Goal: Communication & Community: Answer question/provide support

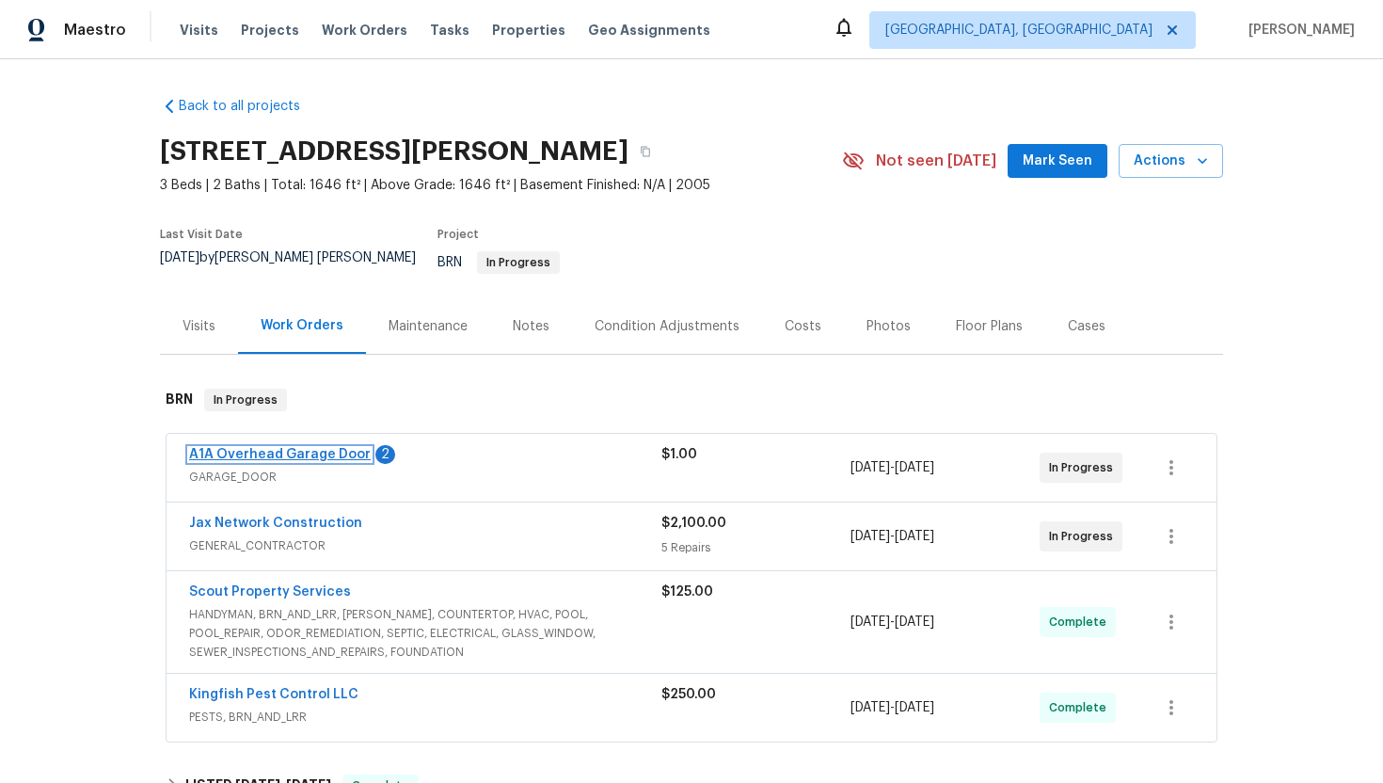
click at [312, 448] on link "A1A Overhead Garage Door" at bounding box center [280, 454] width 182 height 13
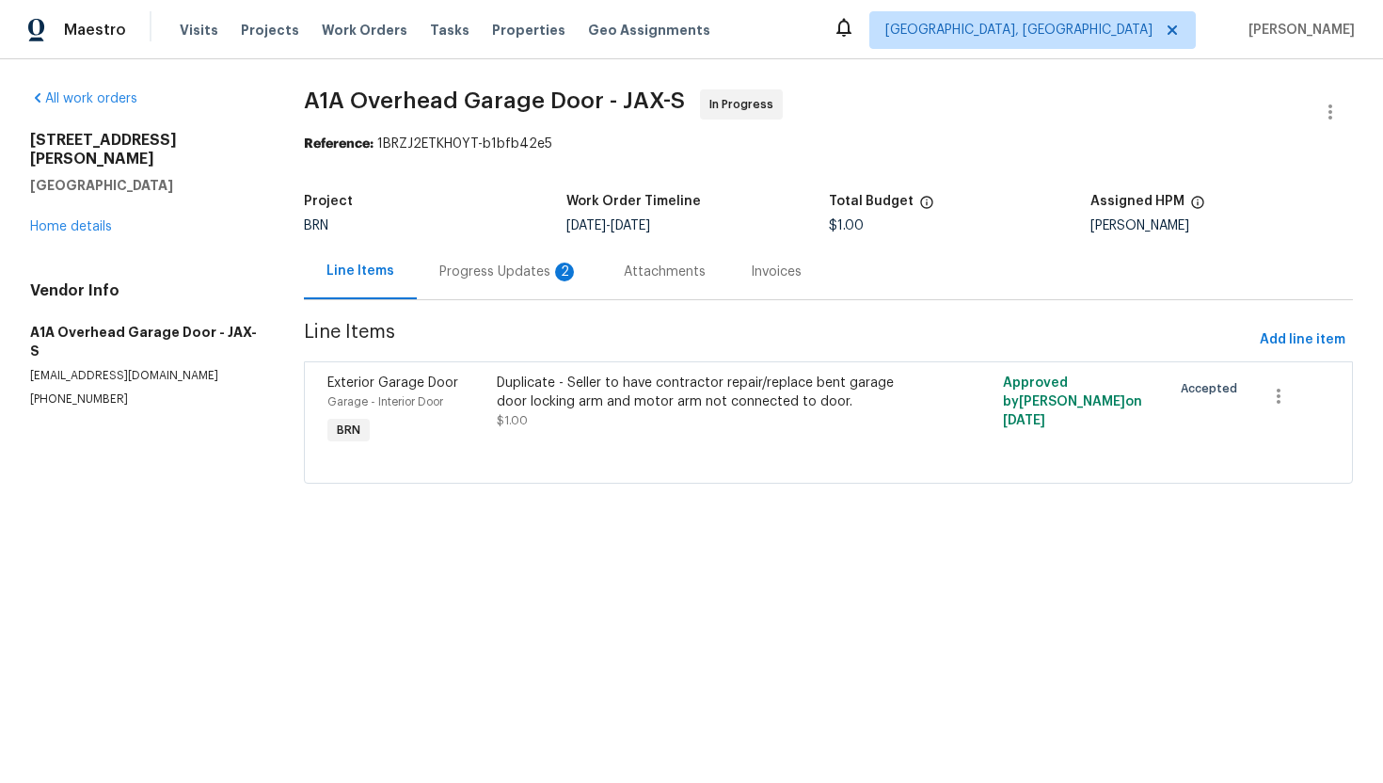
click at [518, 277] on div "Progress Updates 2" at bounding box center [508, 271] width 139 height 19
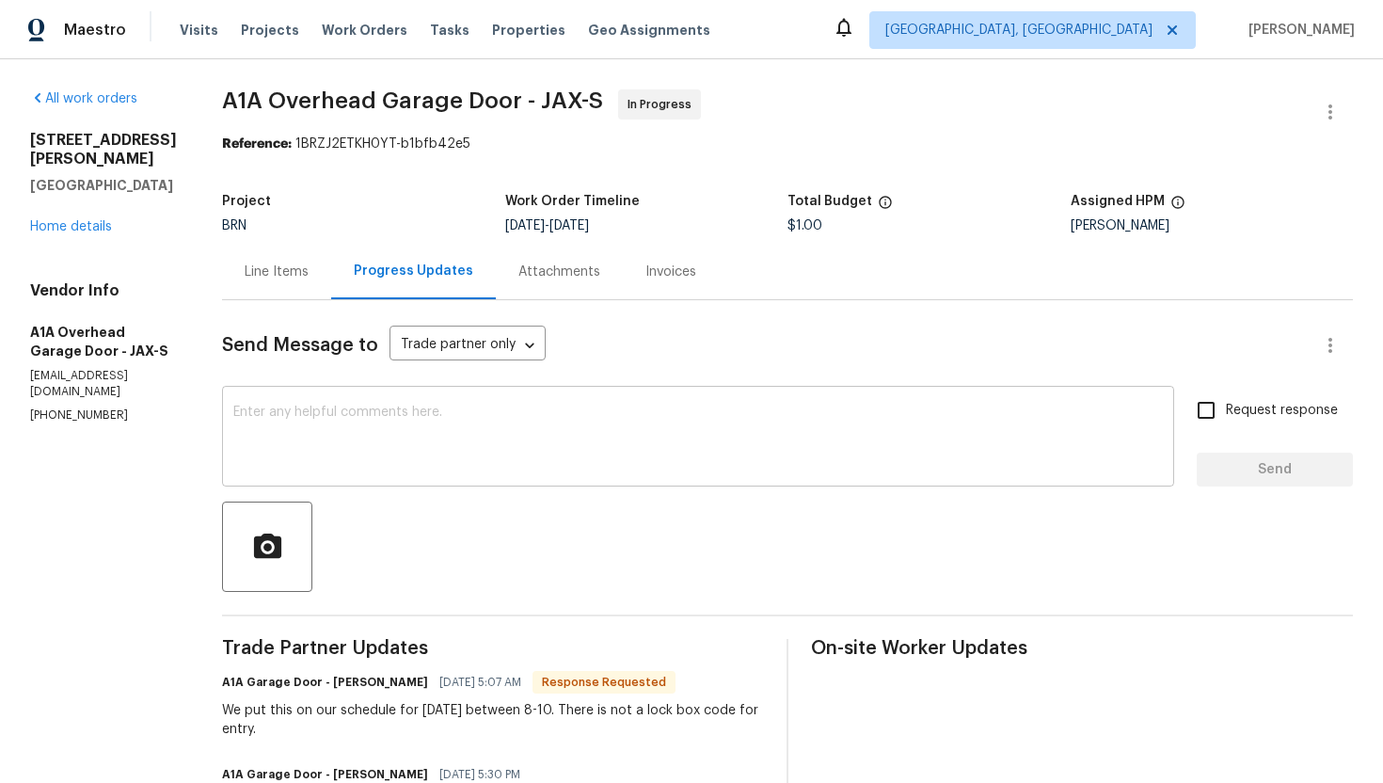
click at [629, 423] on textarea at bounding box center [697, 438] width 929 height 66
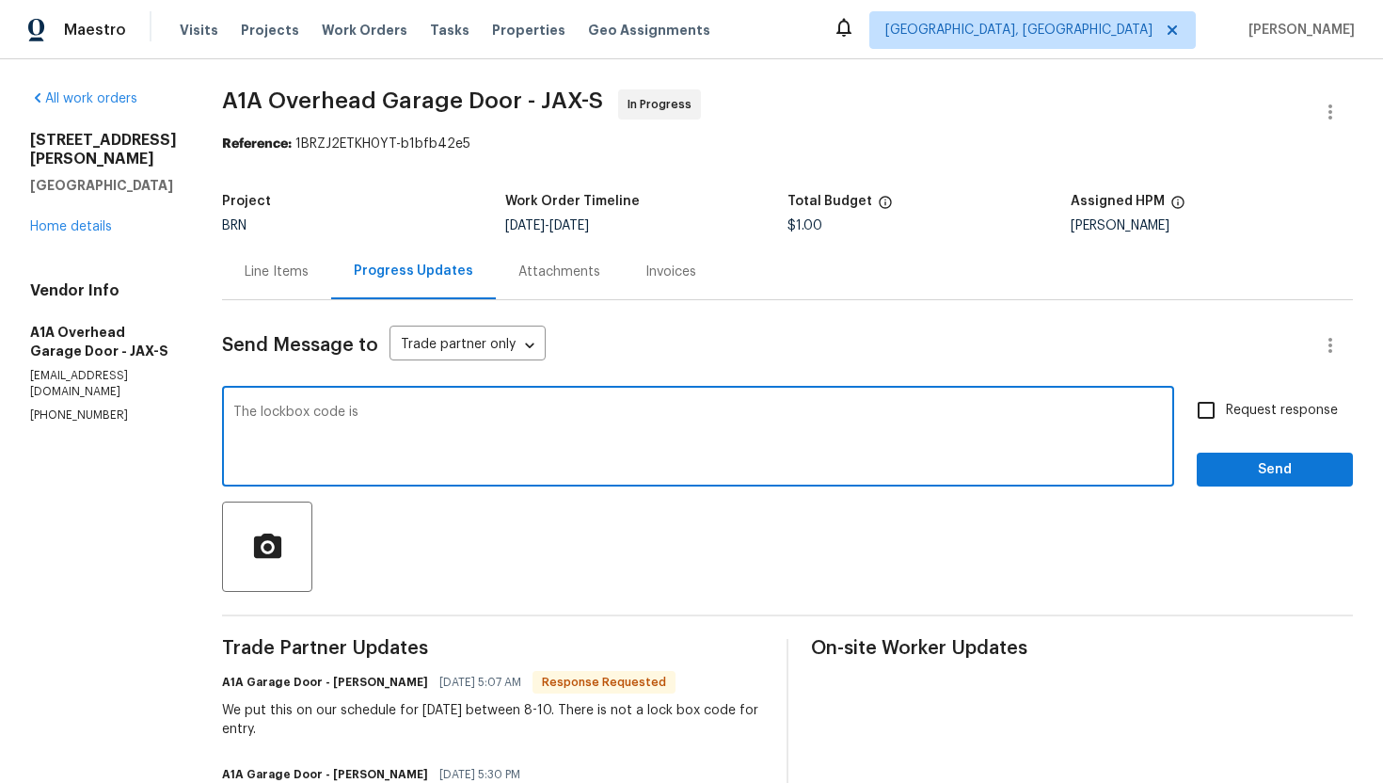
paste textarea "9368"
type textarea "The lockbox code is 9368, please visit the property and let me know."
click at [1280, 410] on span "Request response" at bounding box center [1282, 411] width 112 height 20
click at [1226, 410] on input "Request response" at bounding box center [1206, 410] width 40 height 40
checkbox input "true"
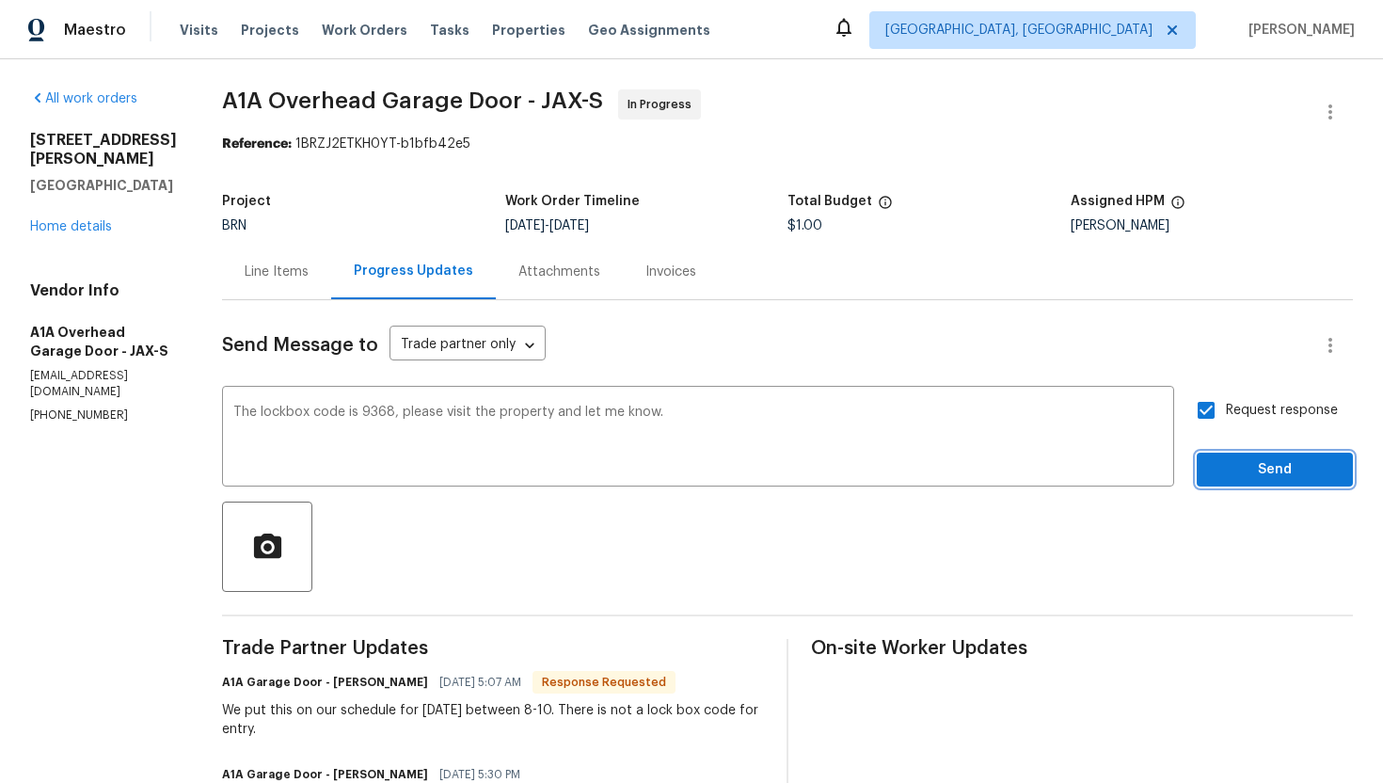
click at [1273, 465] on span "Send" at bounding box center [1274, 470] width 126 height 24
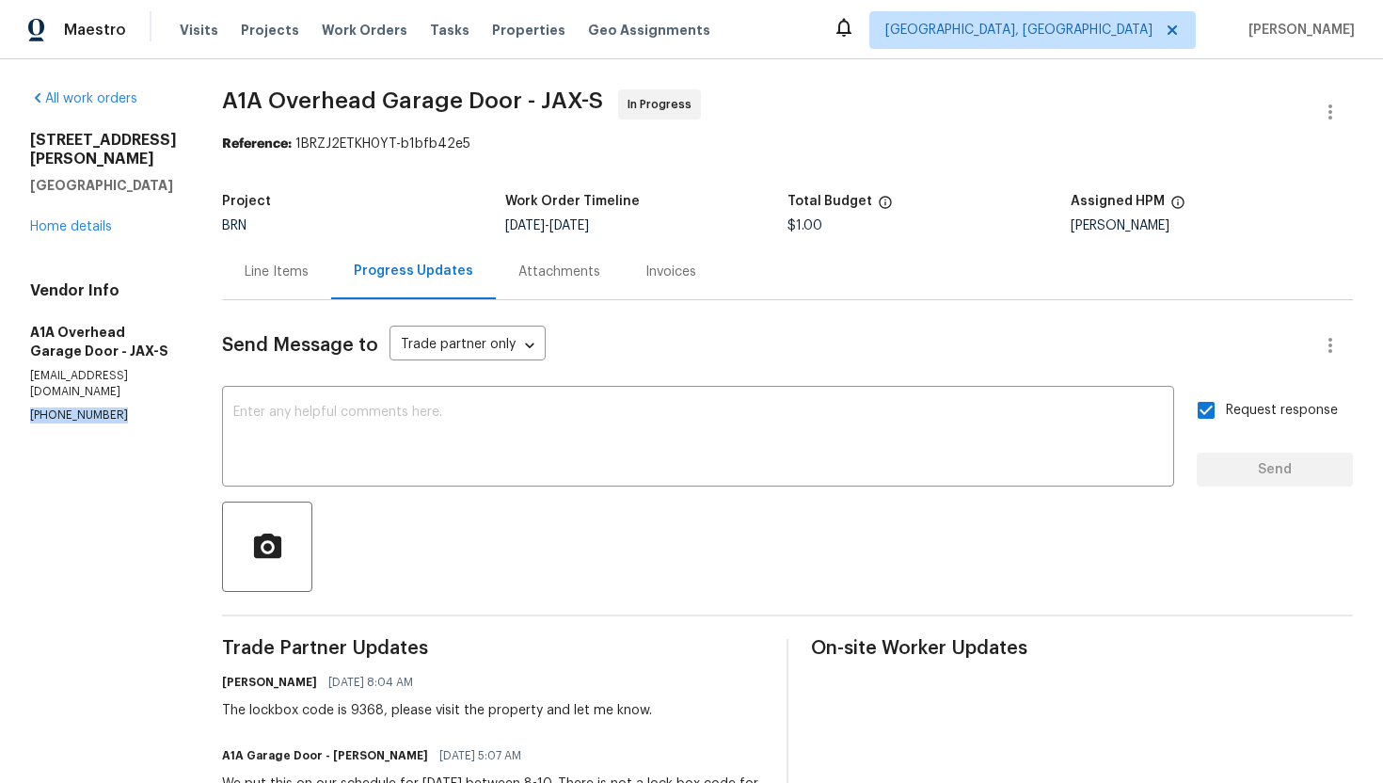
drag, startPoint x: 25, startPoint y: 384, endPoint x: 136, endPoint y: 381, distance: 111.0
click at [136, 381] on div "All work orders 3738 Maddie Ln Jacksonville, FL 32210 Home details Vendor Info …" at bounding box center [691, 647] width 1383 height 1176
copy p "(904) 821-8463"
click at [324, 291] on div "Line Items" at bounding box center [276, 271] width 109 height 55
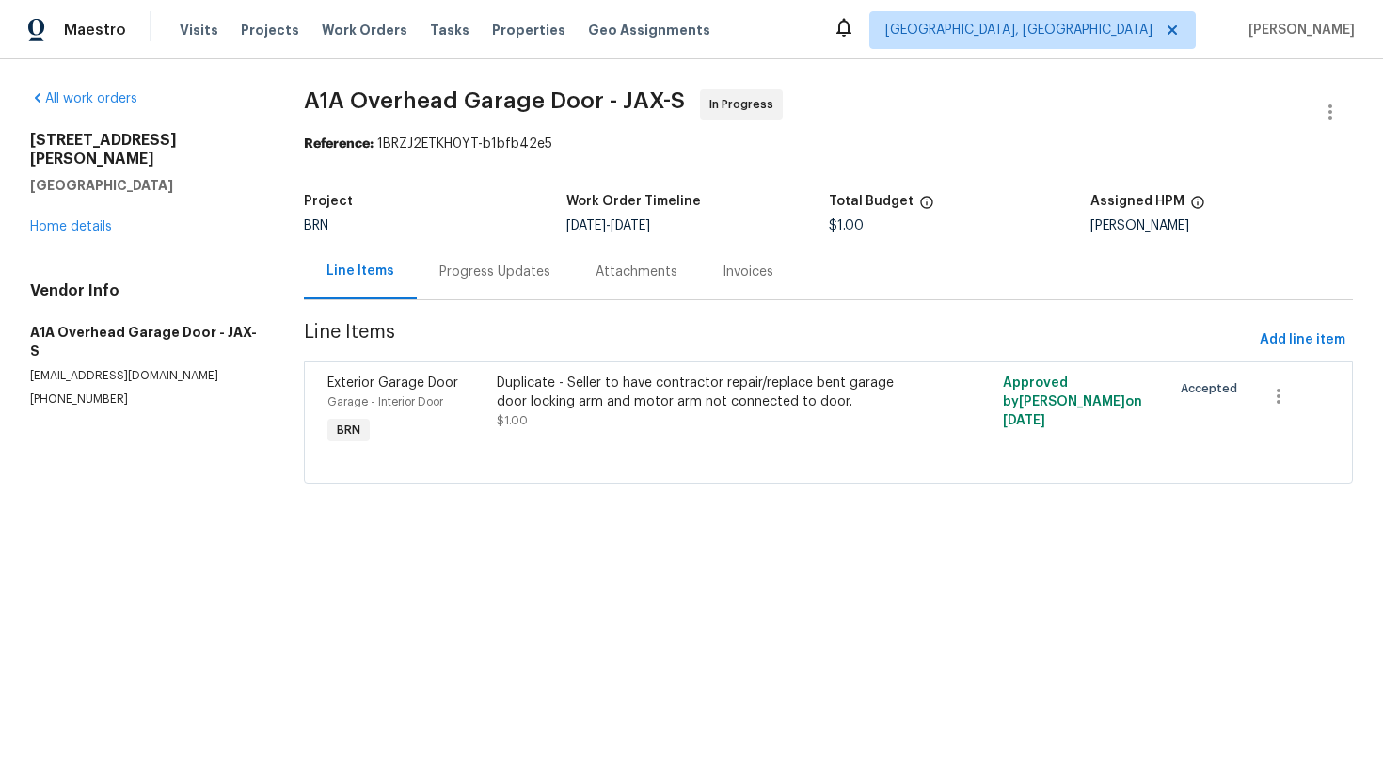
click at [525, 277] on div "Progress Updates" at bounding box center [494, 271] width 111 height 19
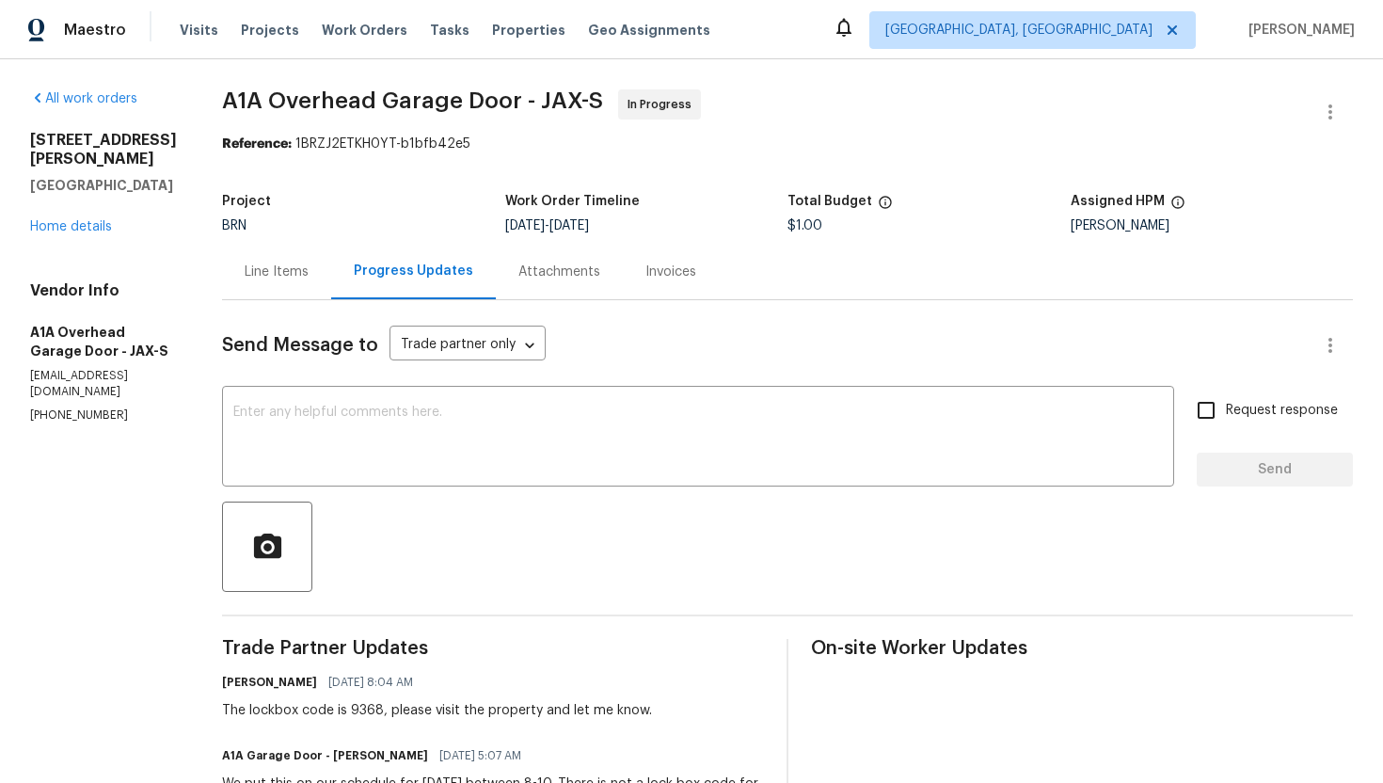
click at [308, 275] on div "Line Items" at bounding box center [277, 271] width 64 height 19
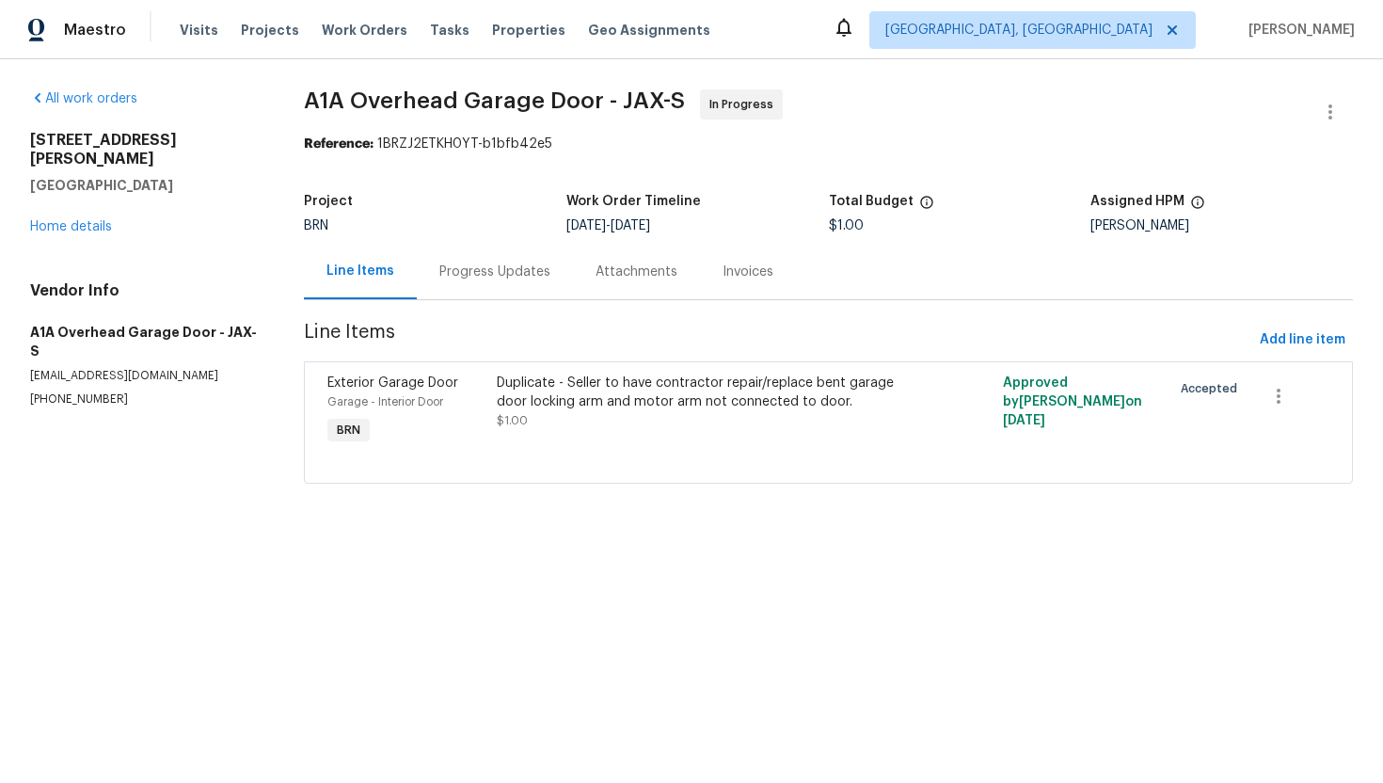
click at [514, 267] on div "Progress Updates" at bounding box center [494, 271] width 111 height 19
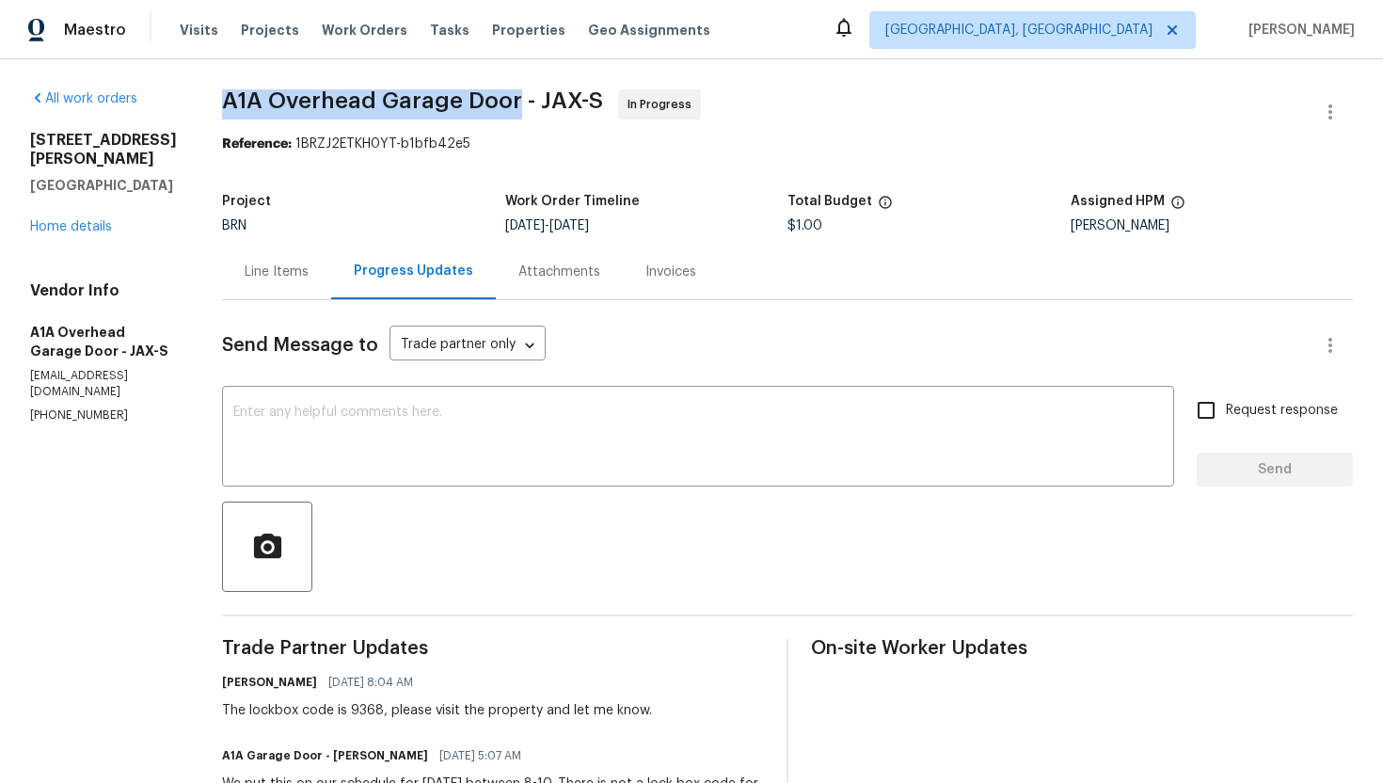
drag, startPoint x: 255, startPoint y: 103, endPoint x: 547, endPoint y: 106, distance: 292.5
click at [547, 106] on div "All work orders 3738 Maddie Ln Jacksonville, FL 32210 Home details Vendor Info …" at bounding box center [691, 647] width 1383 height 1176
copy span "A1A Overhead Garage Door"
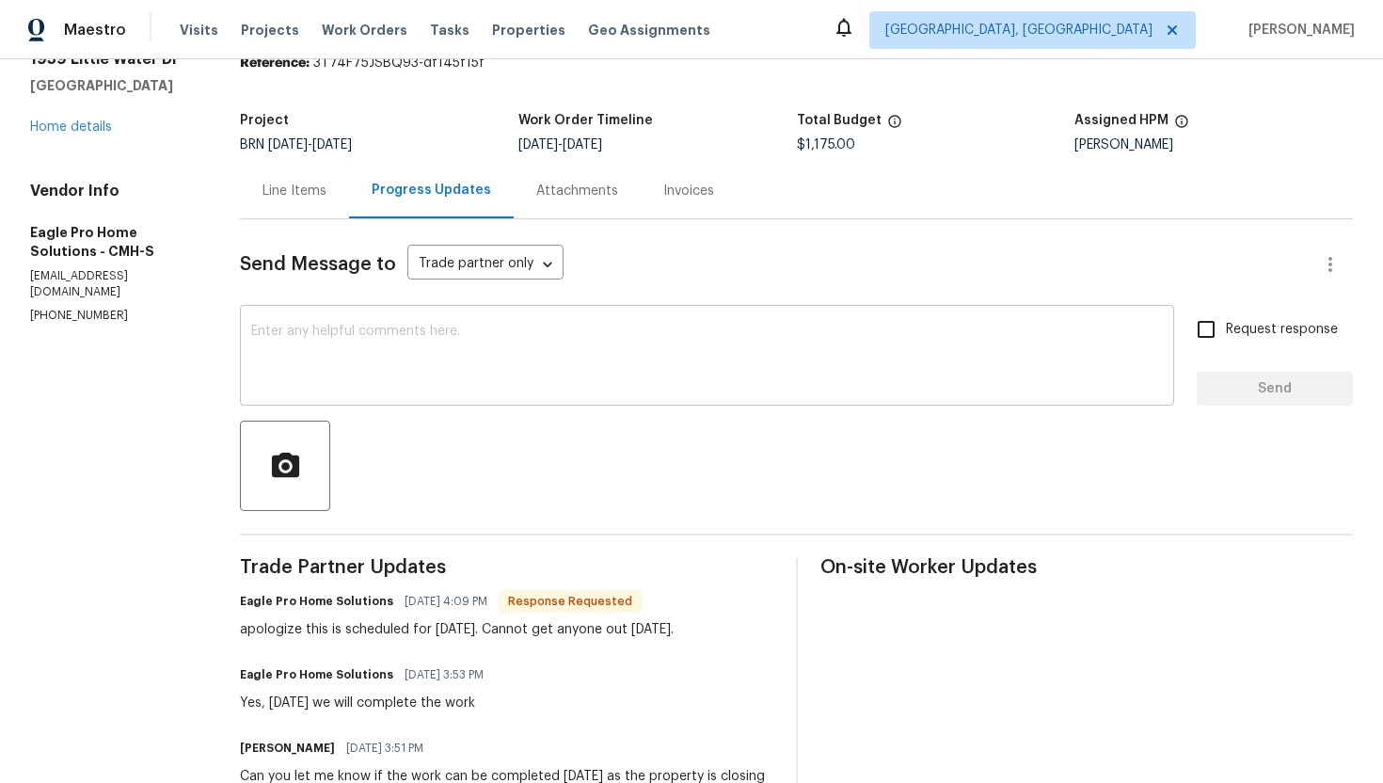
scroll to position [63, 0]
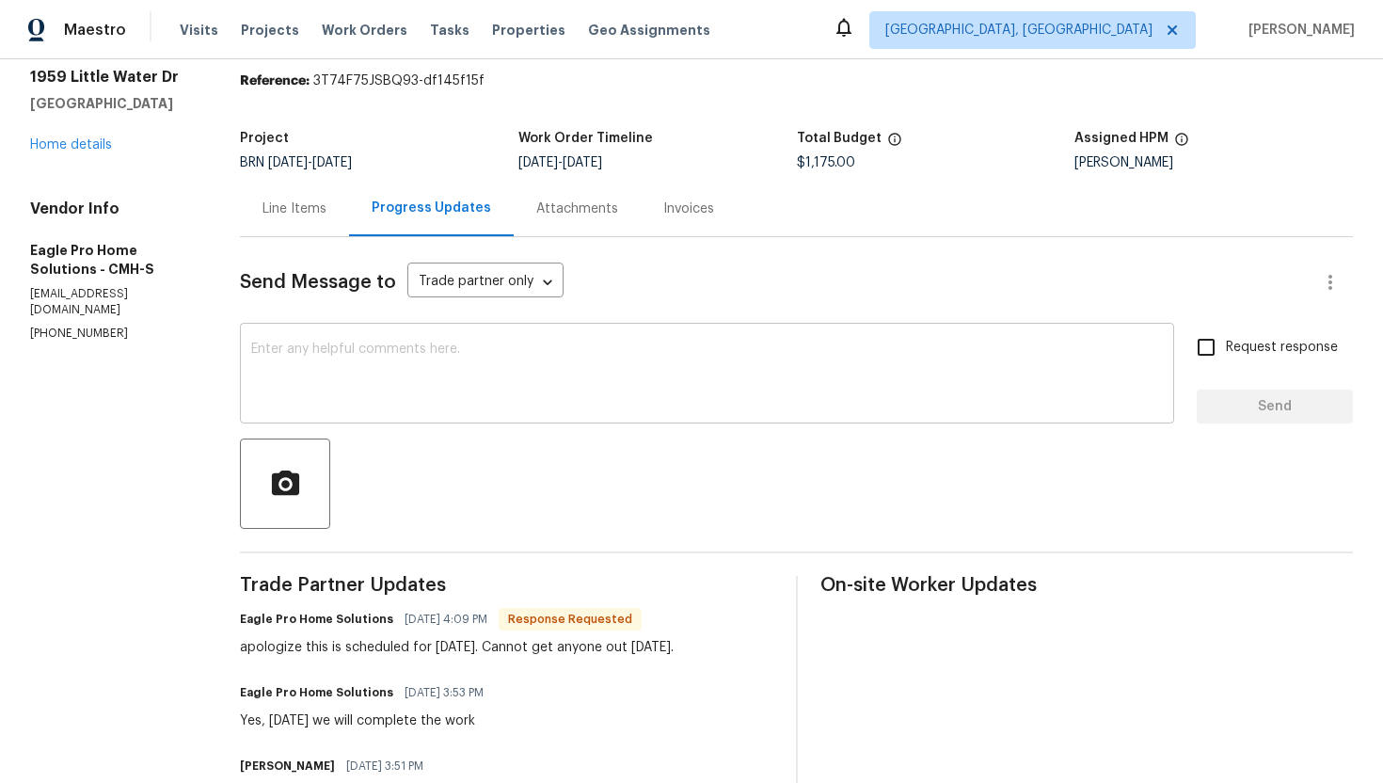
click at [412, 368] on textarea at bounding box center [706, 375] width 911 height 66
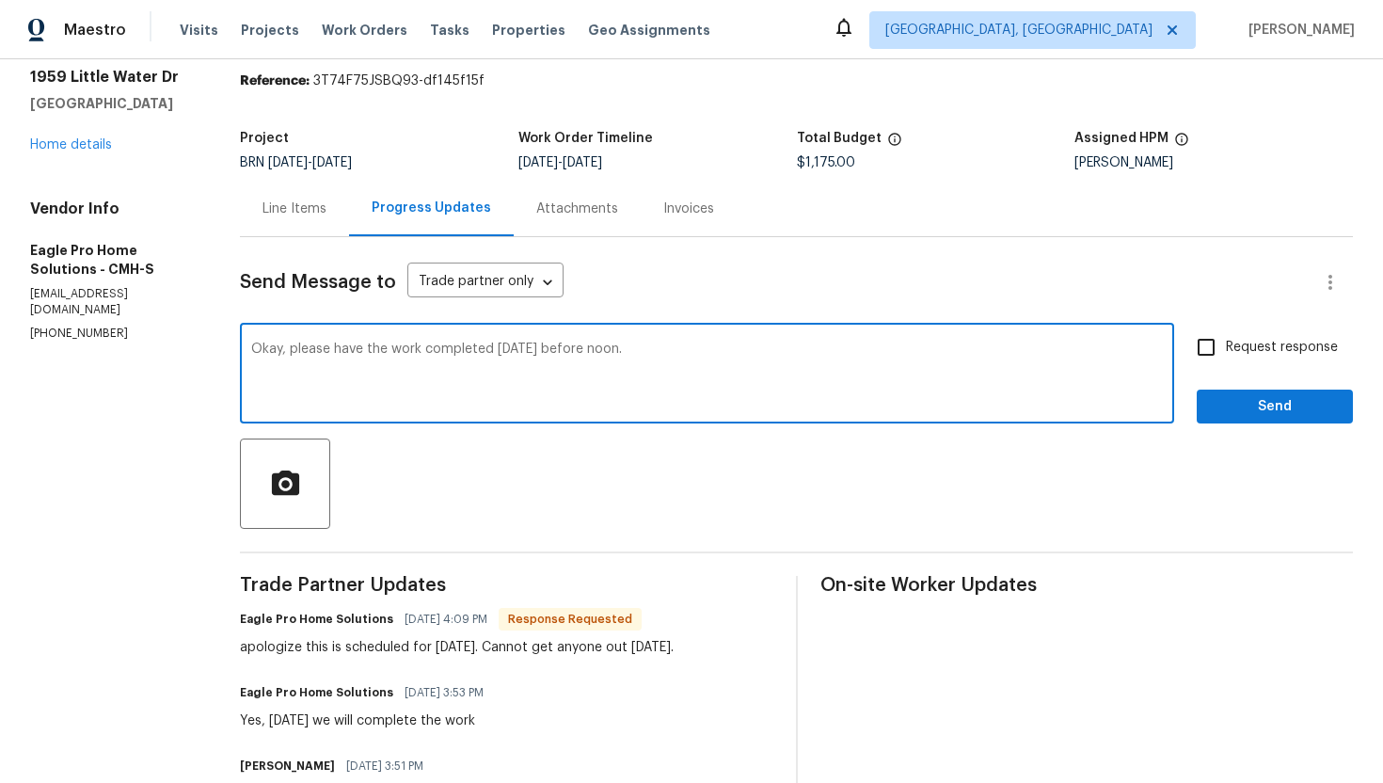
type textarea "Okay, please have the work completed on Thursday before noon."
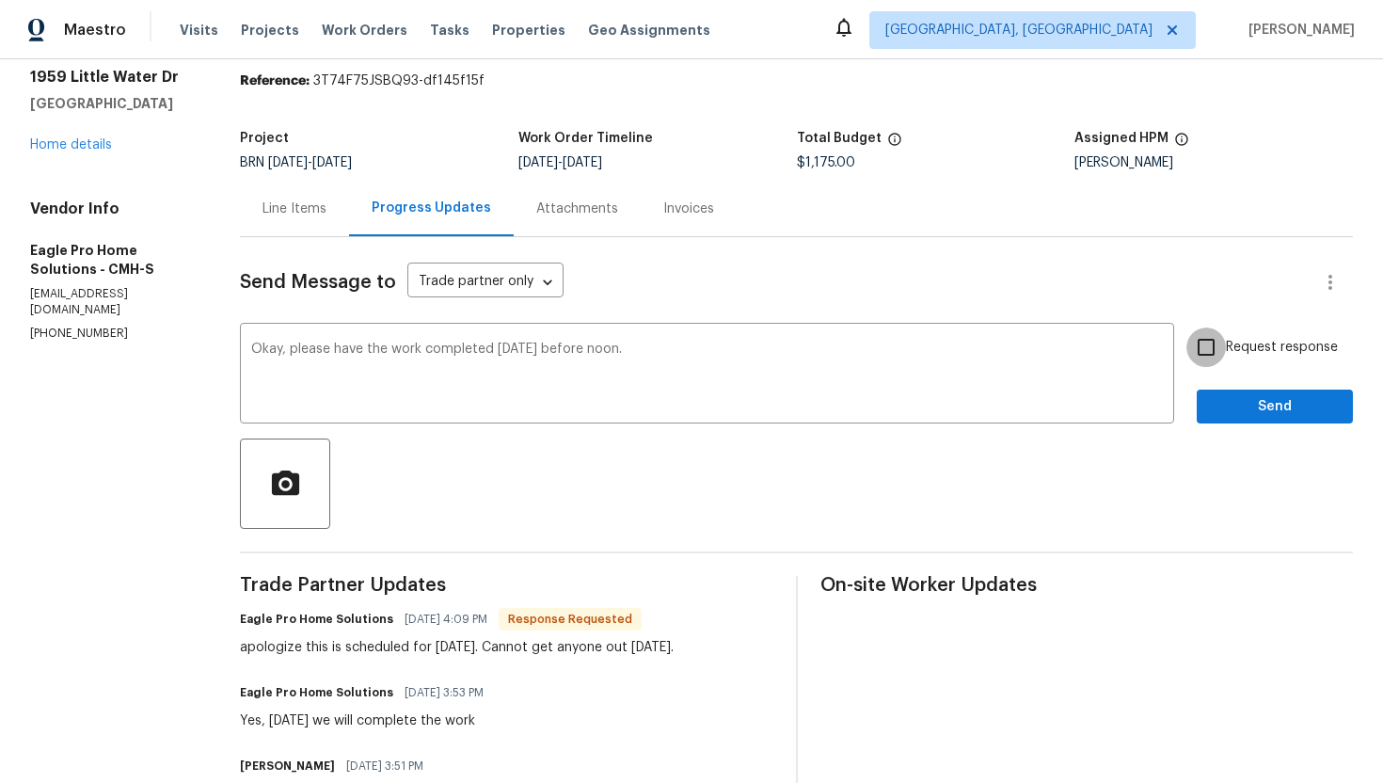
click at [1196, 338] on input "Request response" at bounding box center [1206, 347] width 40 height 40
checkbox input "true"
click at [1230, 403] on span "Send" at bounding box center [1274, 407] width 126 height 24
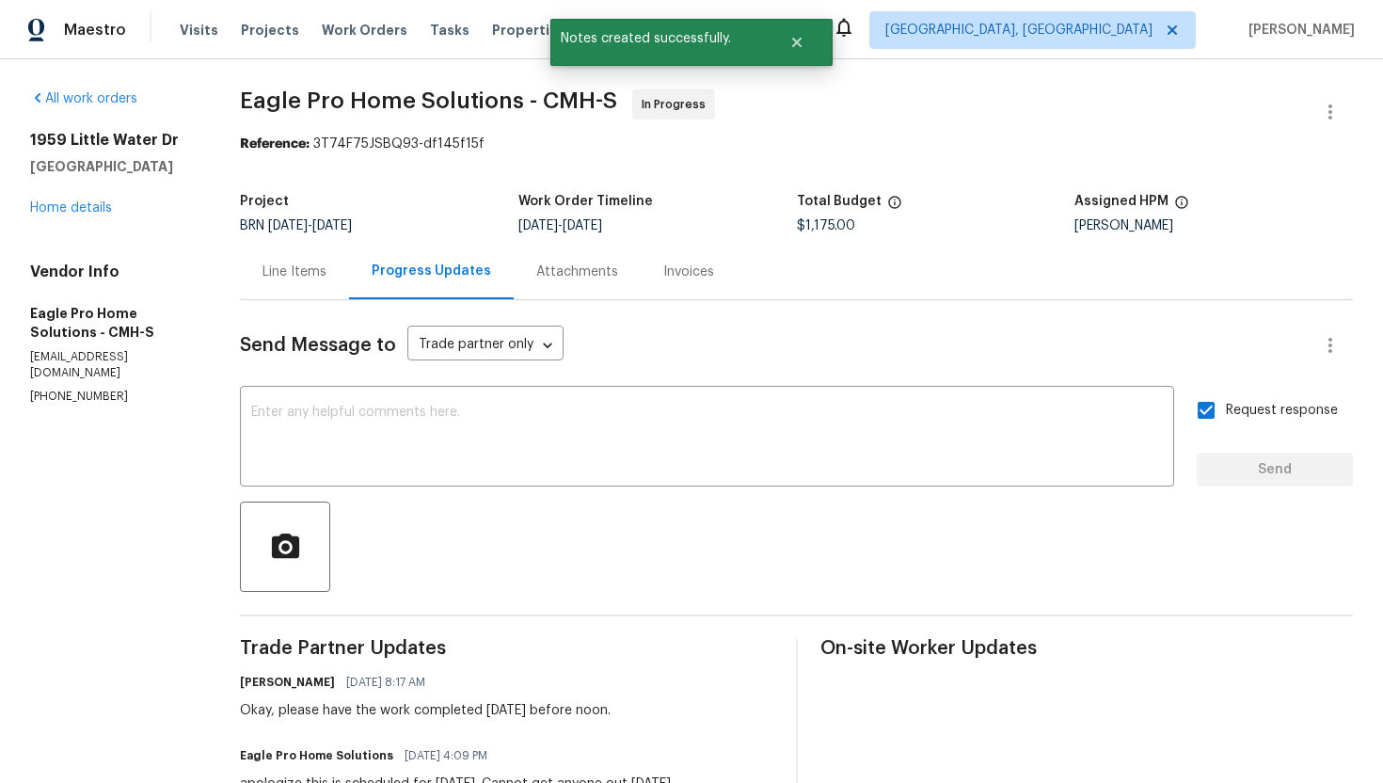
click at [326, 277] on div "Line Items" at bounding box center [294, 271] width 64 height 19
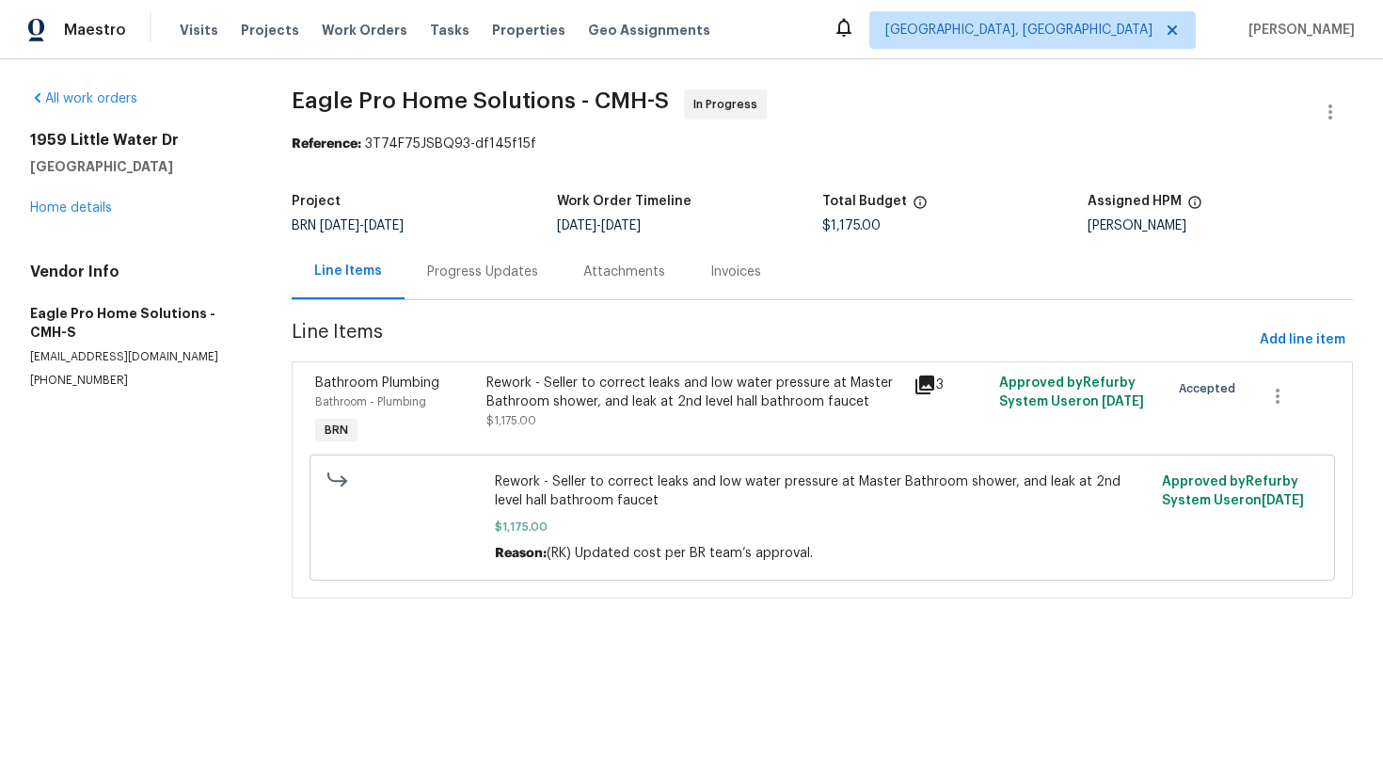
click at [534, 277] on div "Progress Updates" at bounding box center [482, 271] width 156 height 55
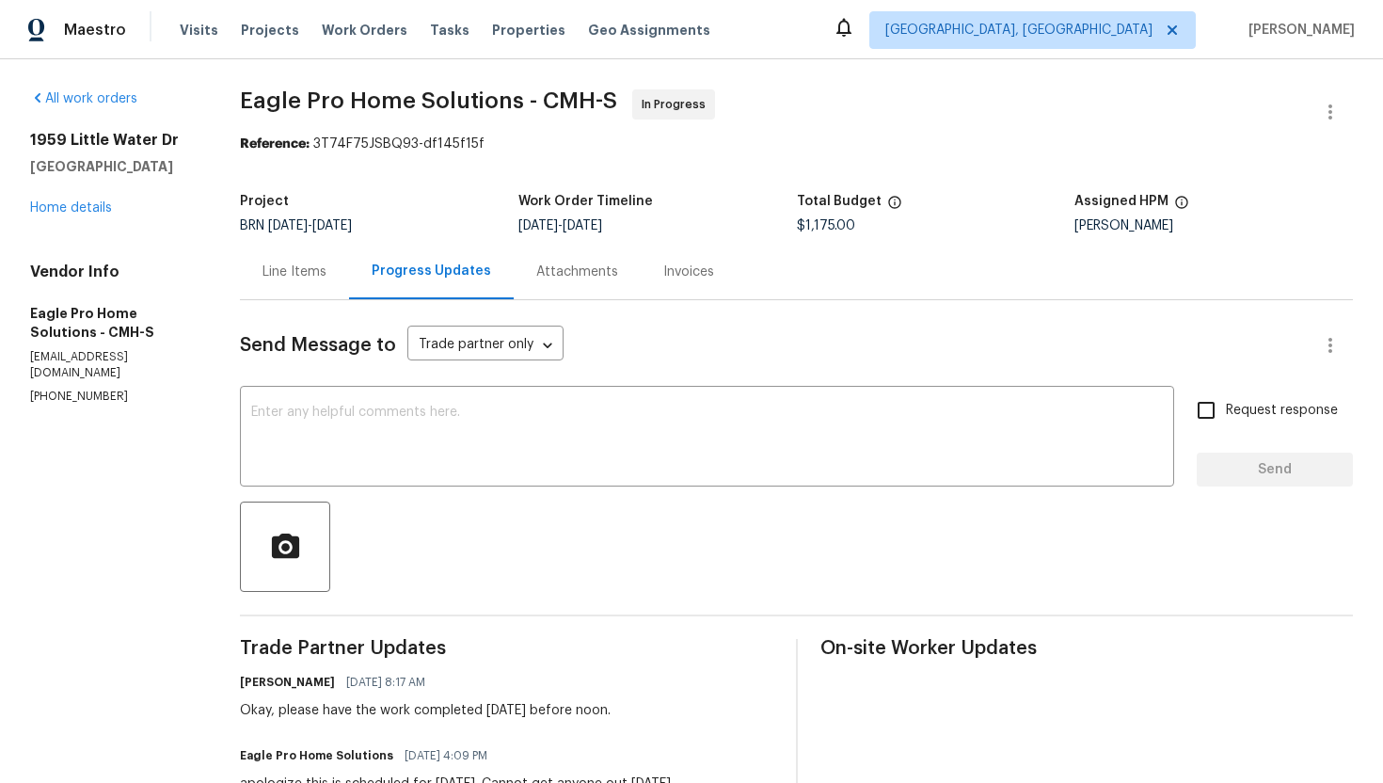
click at [326, 270] on div "Line Items" at bounding box center [294, 271] width 64 height 19
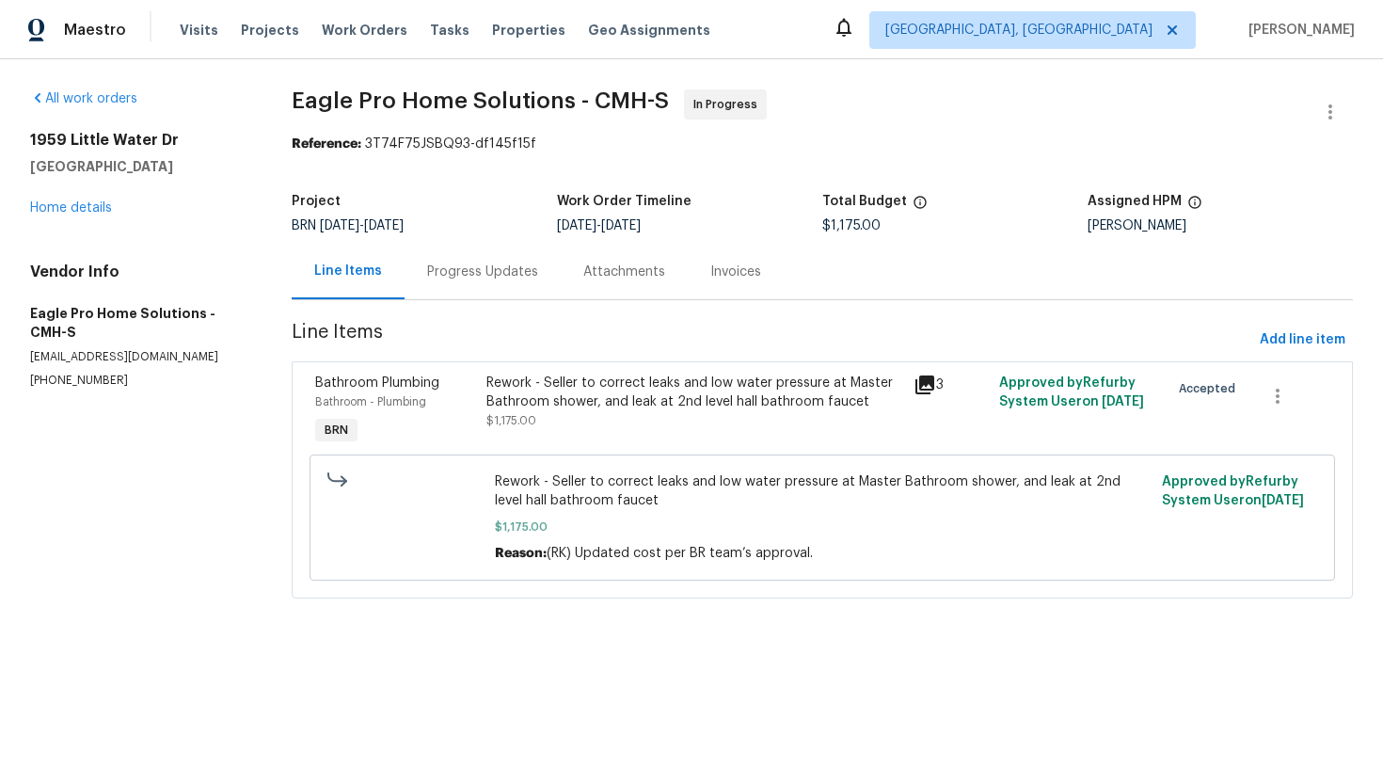
click at [498, 273] on div "Progress Updates" at bounding box center [482, 271] width 111 height 19
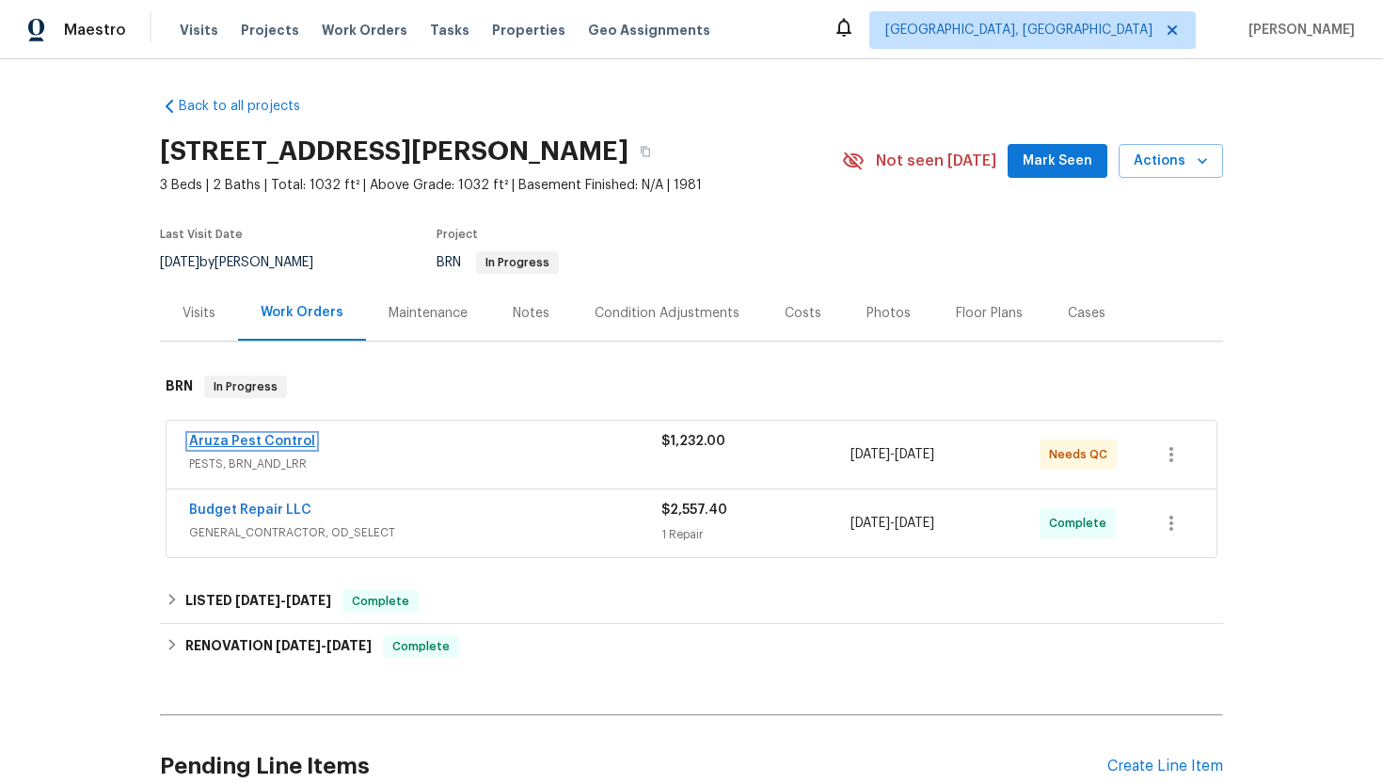
click at [282, 437] on link "Aruza Pest Control" at bounding box center [252, 441] width 126 height 13
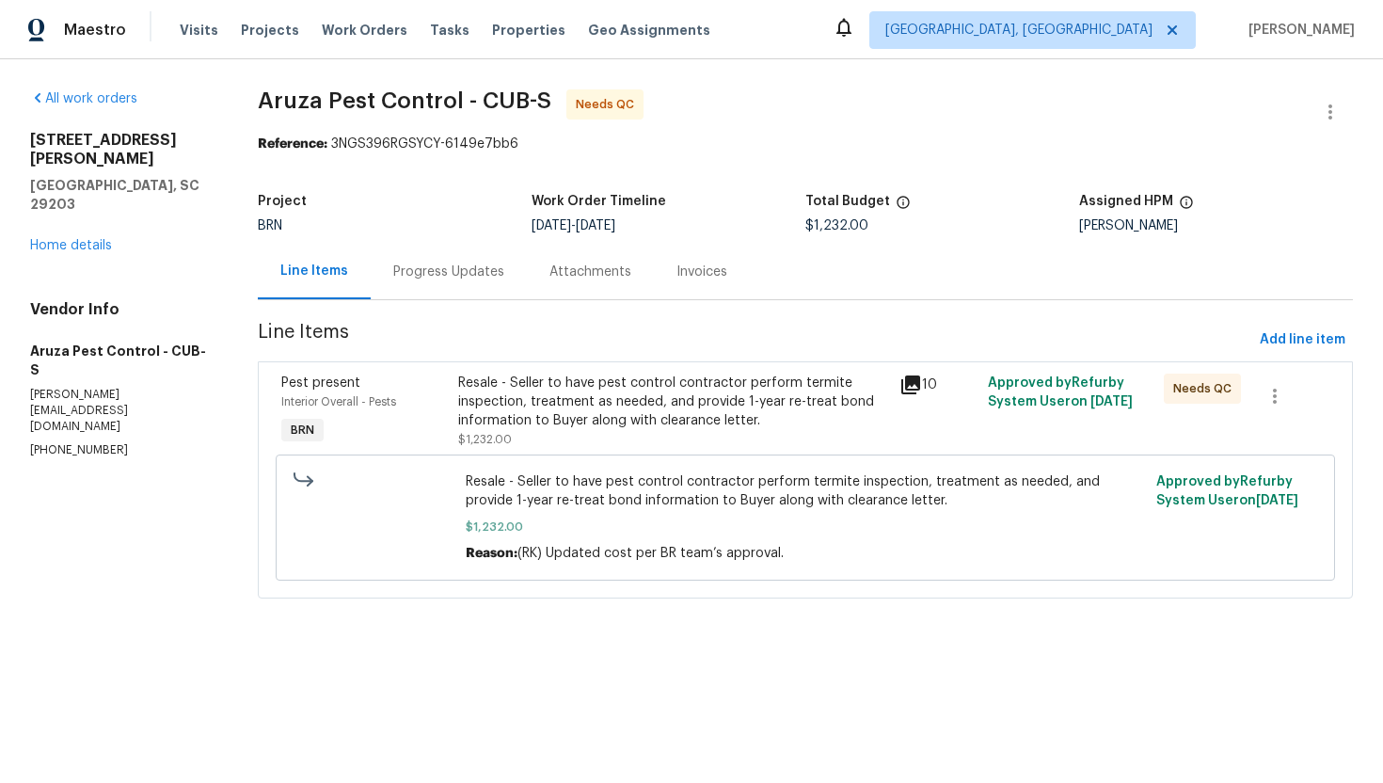
click at [504, 281] on div "Progress Updates" at bounding box center [449, 271] width 156 height 55
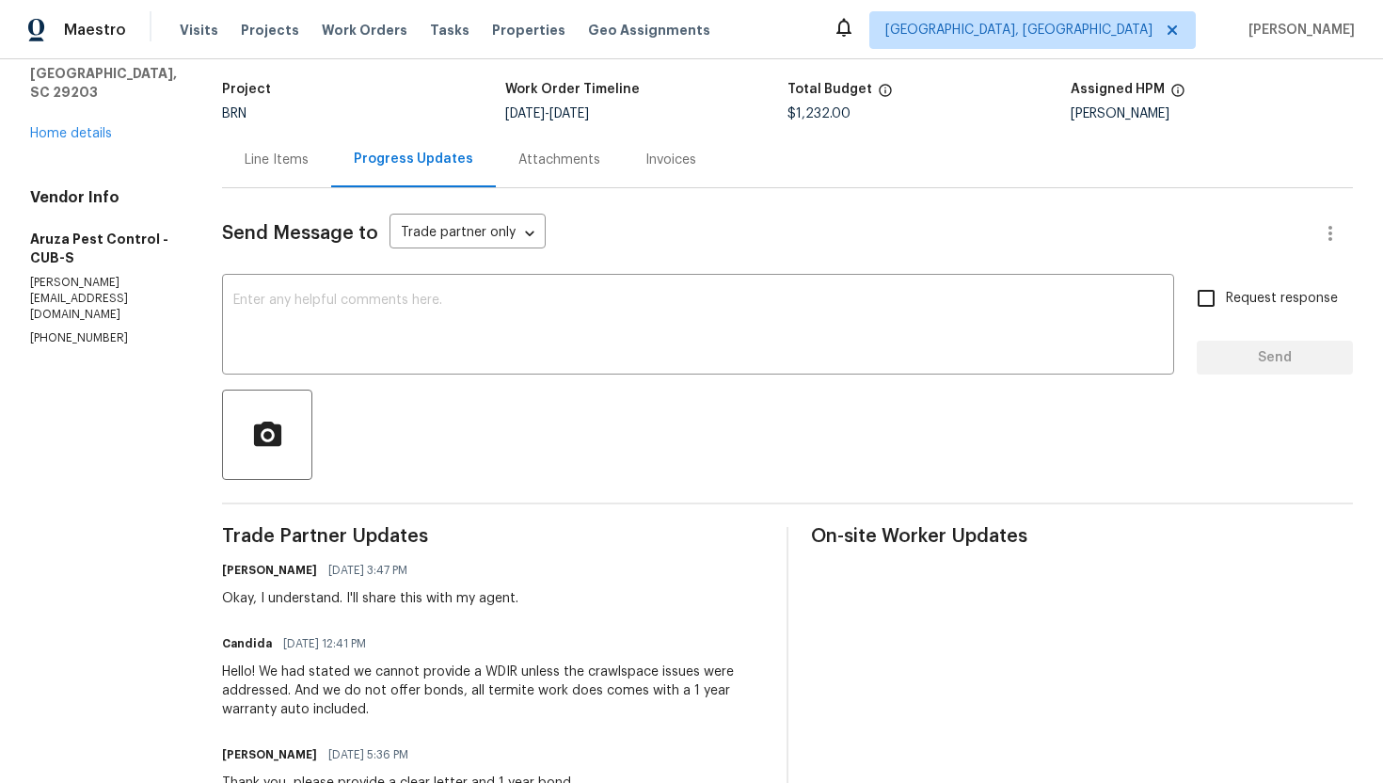
scroll to position [222, 0]
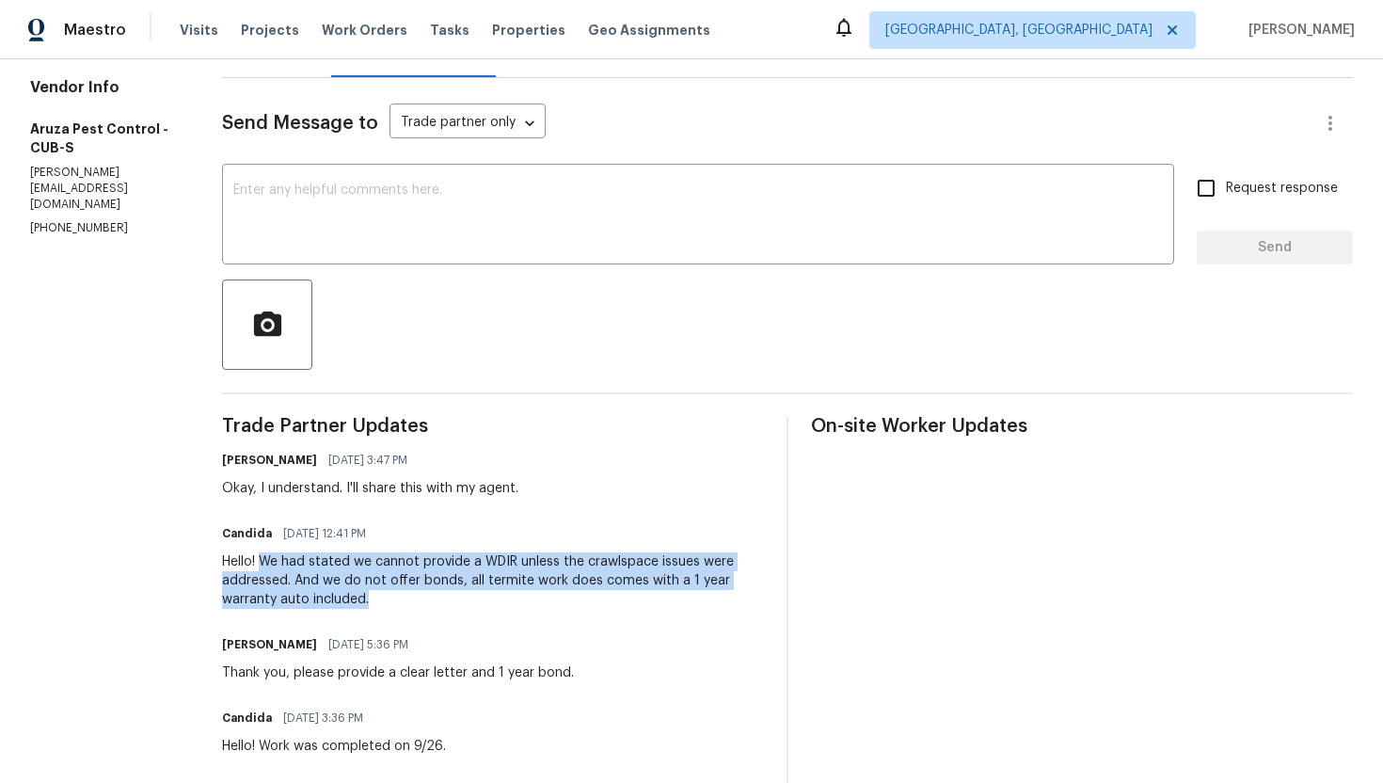
drag, startPoint x: 265, startPoint y: 563, endPoint x: 403, endPoint y: 601, distance: 142.4
click at [403, 601] on div "Hello! We had stated we cannot provide a WDIR unless the crawlspace issues were…" at bounding box center [493, 580] width 542 height 56
copy div "We had stated we cannot provide a WDIR unless the crawlspace issues were addres…"
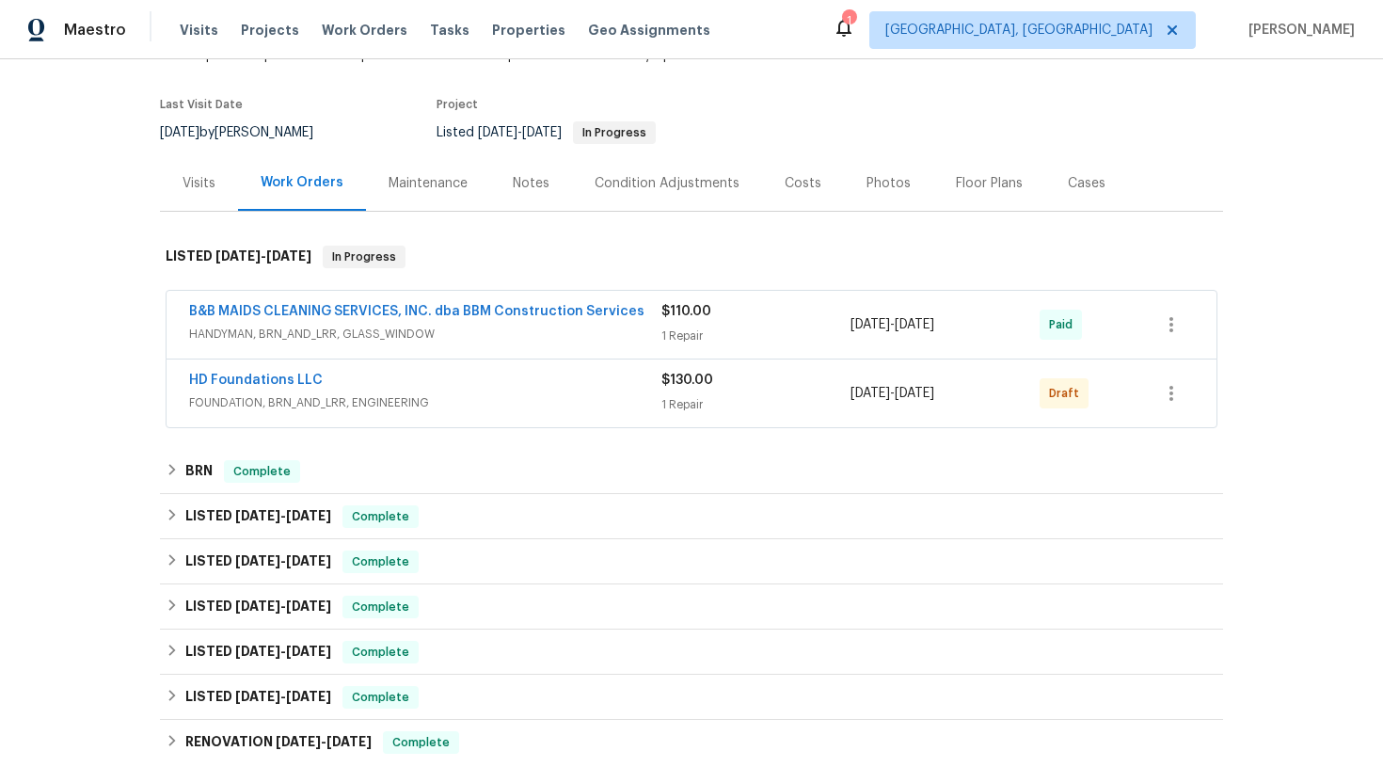
scroll to position [140, 0]
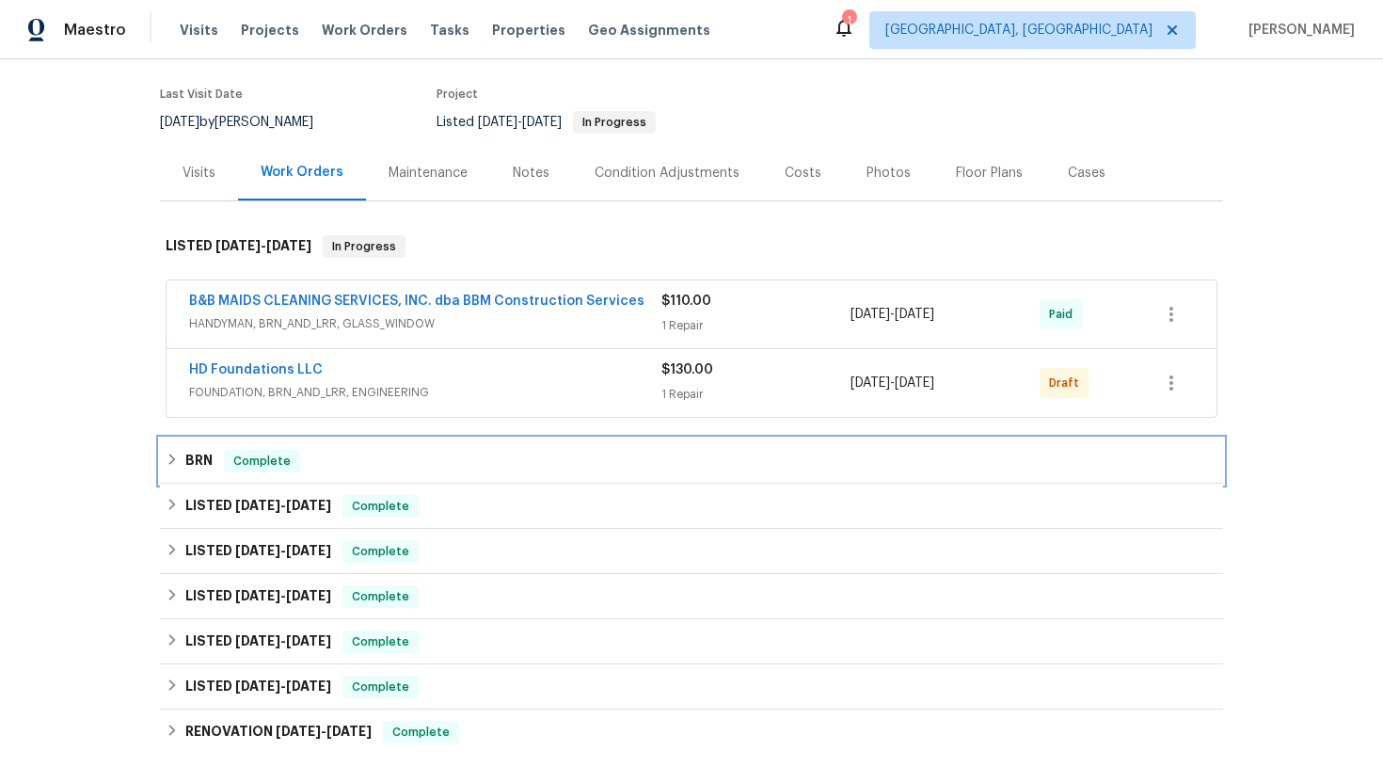
click at [215, 438] on div "BRN Complete" at bounding box center [691, 460] width 1063 height 45
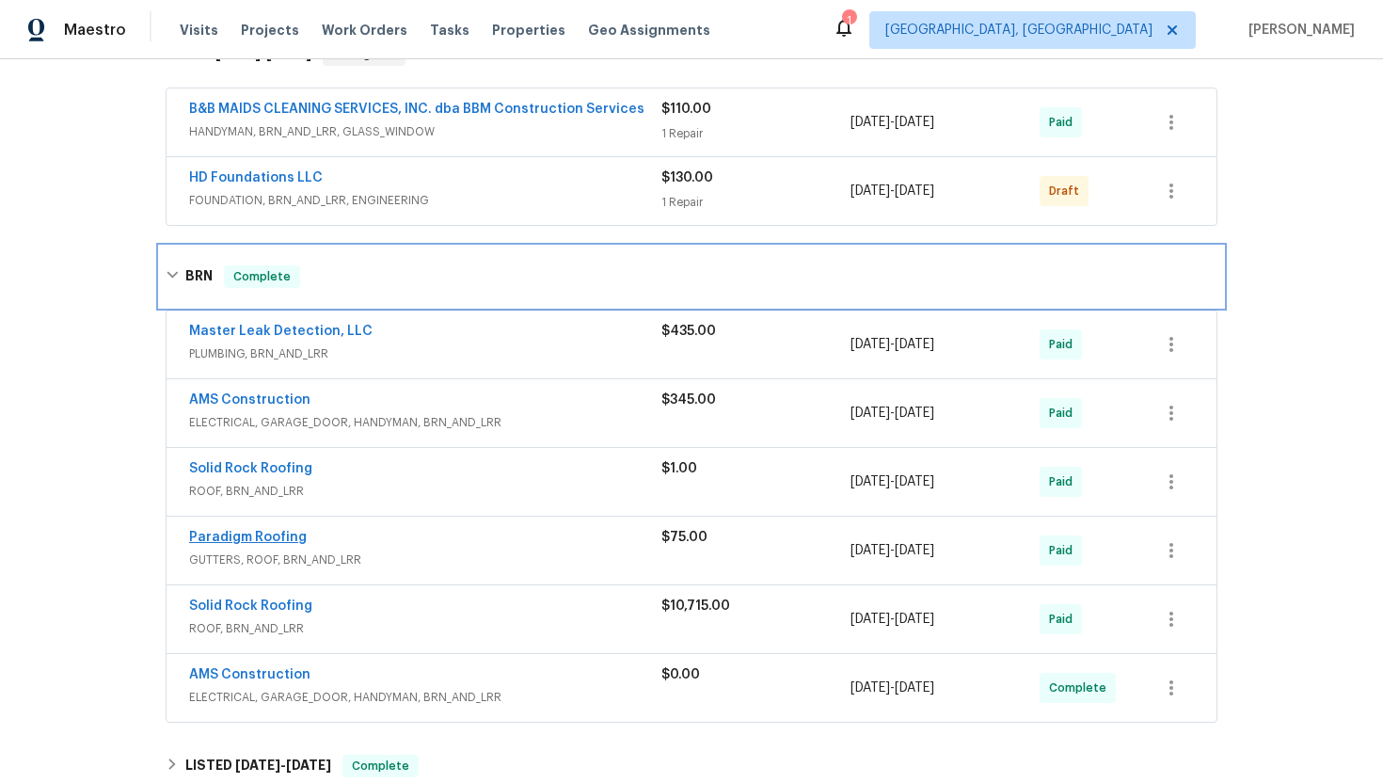
scroll to position [342, 0]
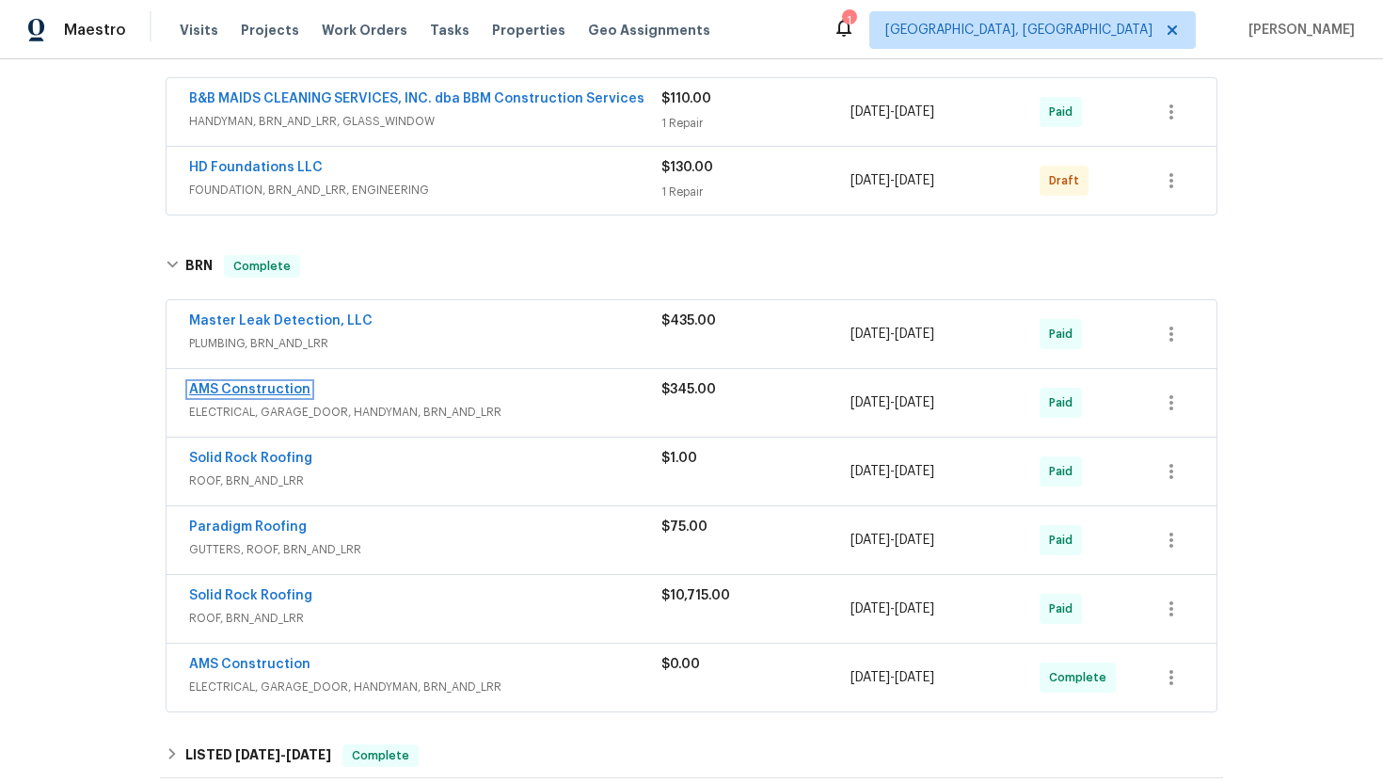
click at [239, 391] on link "AMS Construction" at bounding box center [249, 389] width 121 height 13
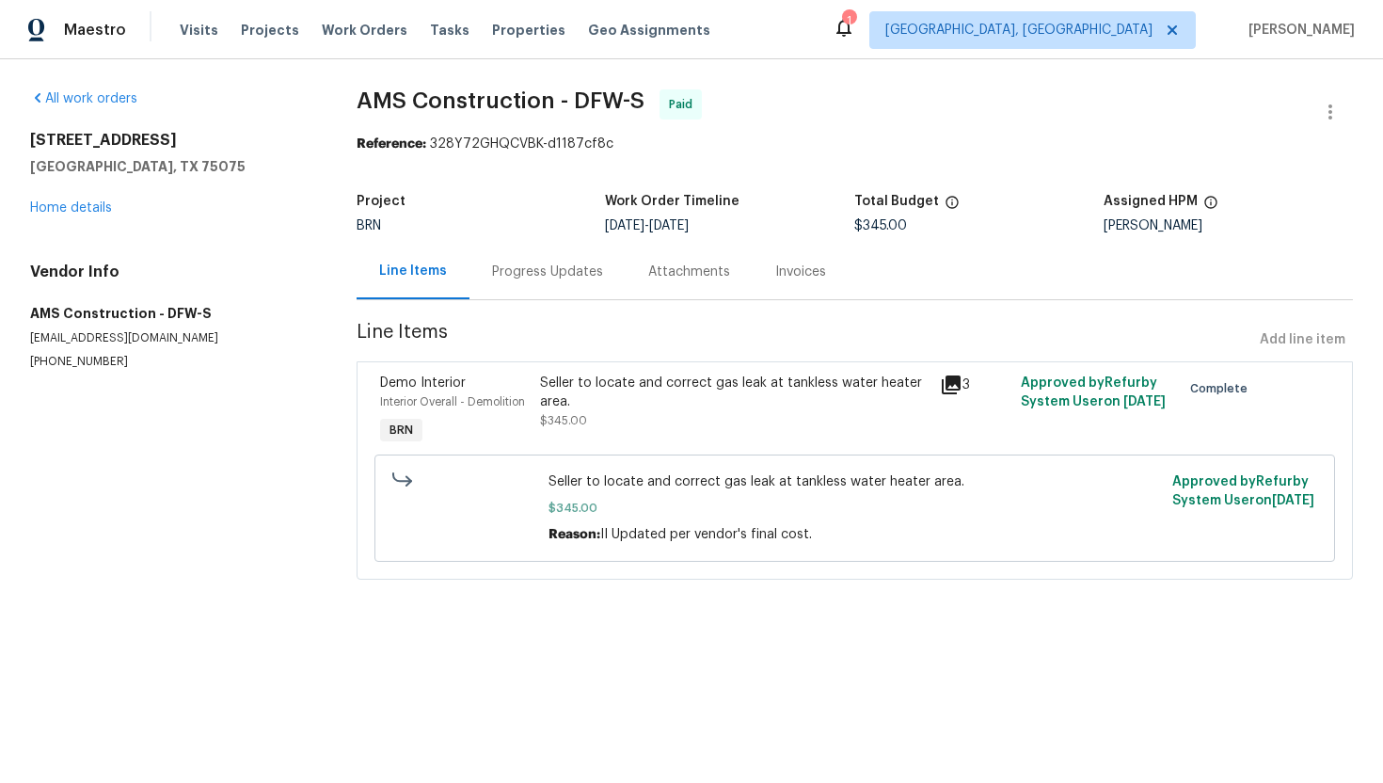
click at [513, 286] on div "Progress Updates" at bounding box center [547, 271] width 156 height 55
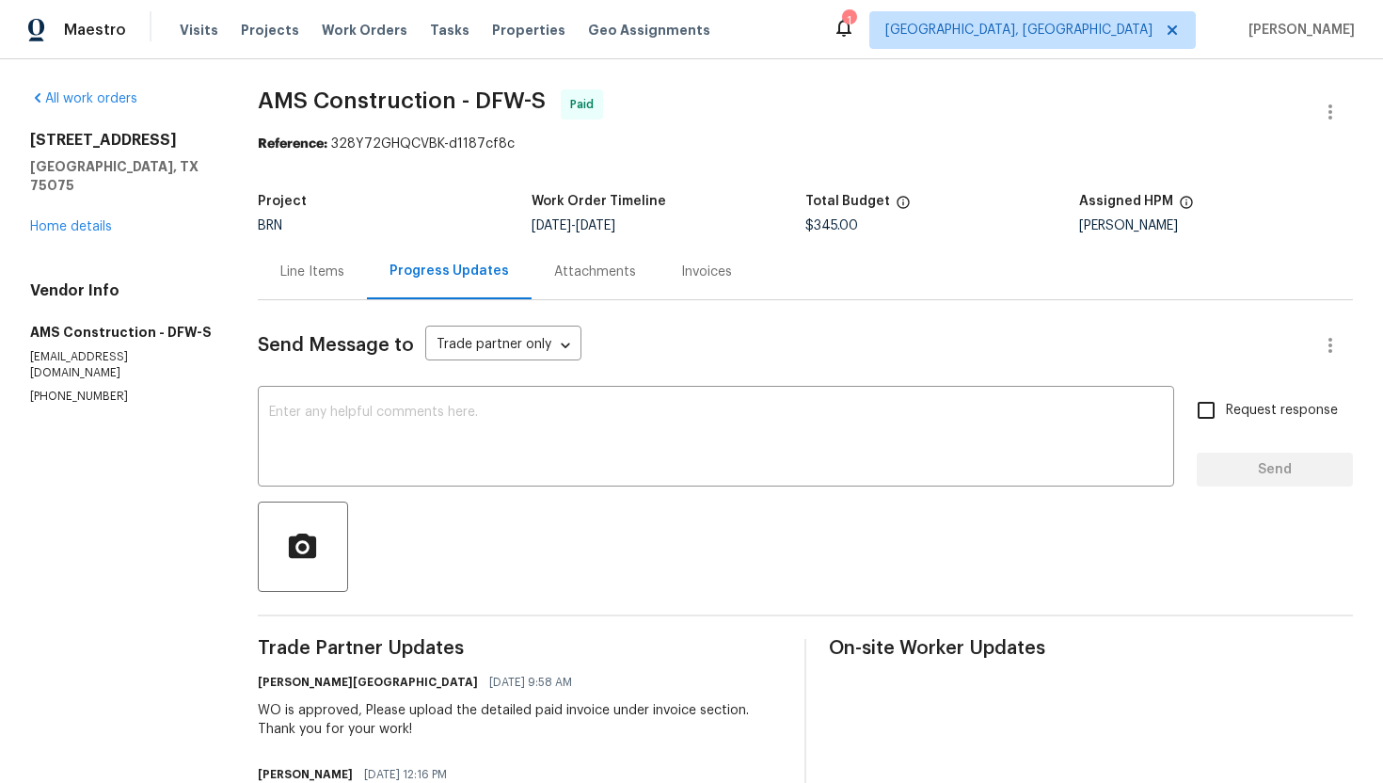
click at [313, 281] on div "Line Items" at bounding box center [312, 271] width 109 height 55
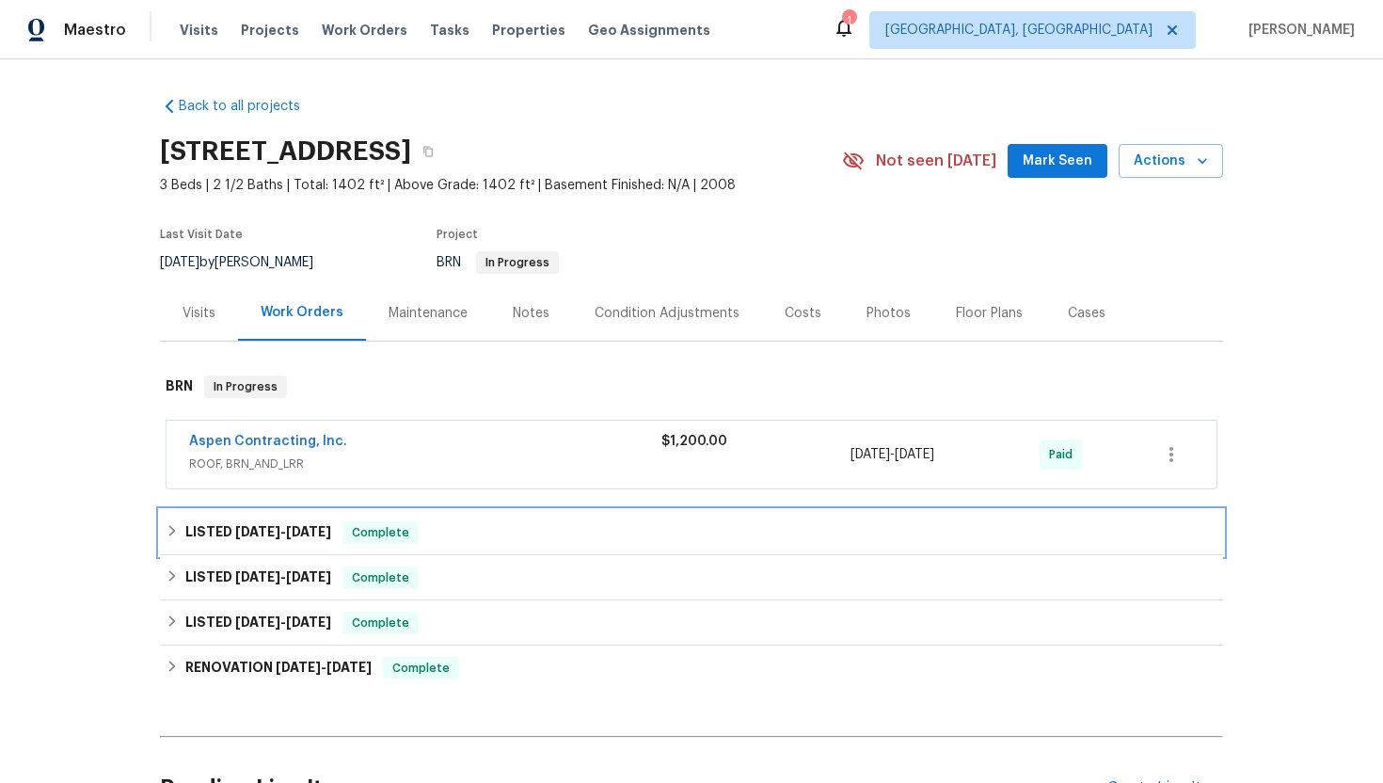
click at [206, 528] on h6 "LISTED [DATE] - [DATE]" at bounding box center [258, 532] width 146 height 23
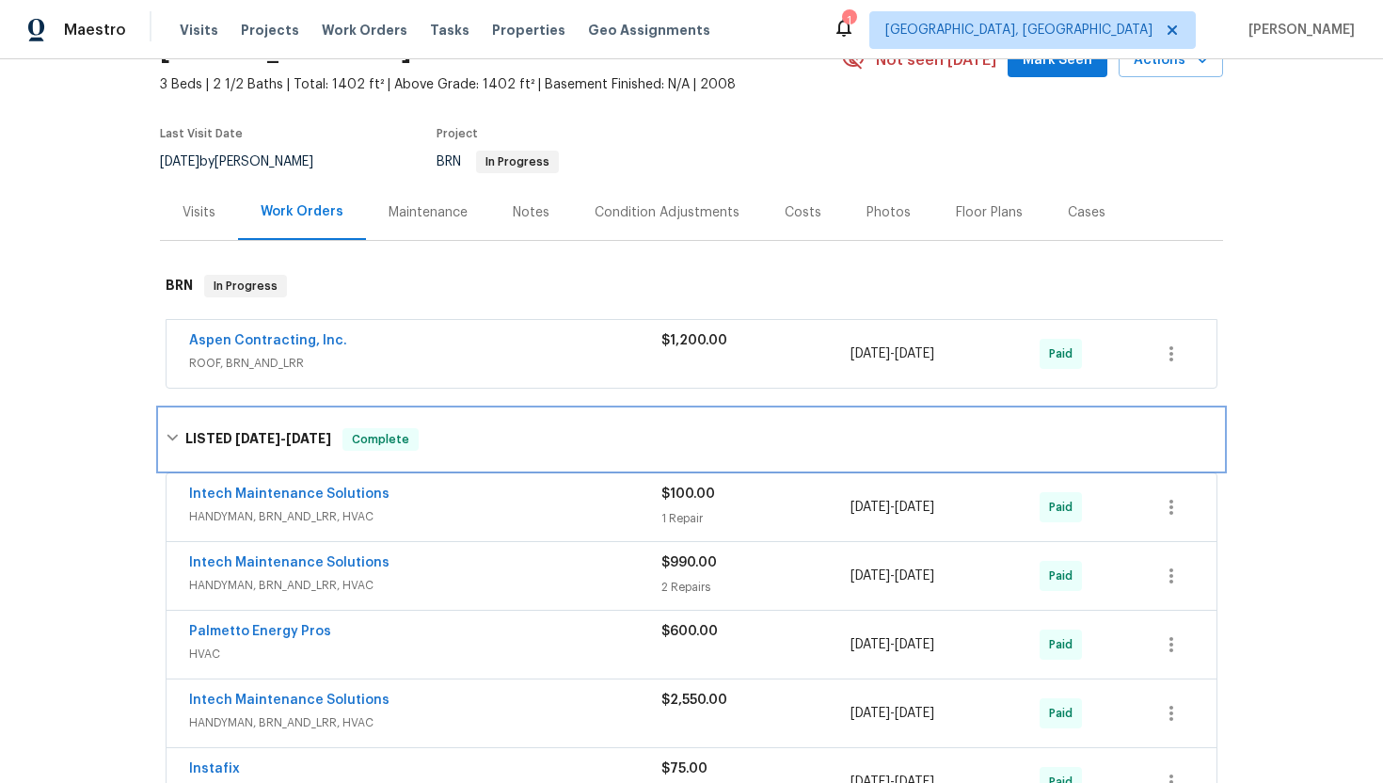
scroll to position [108, 0]
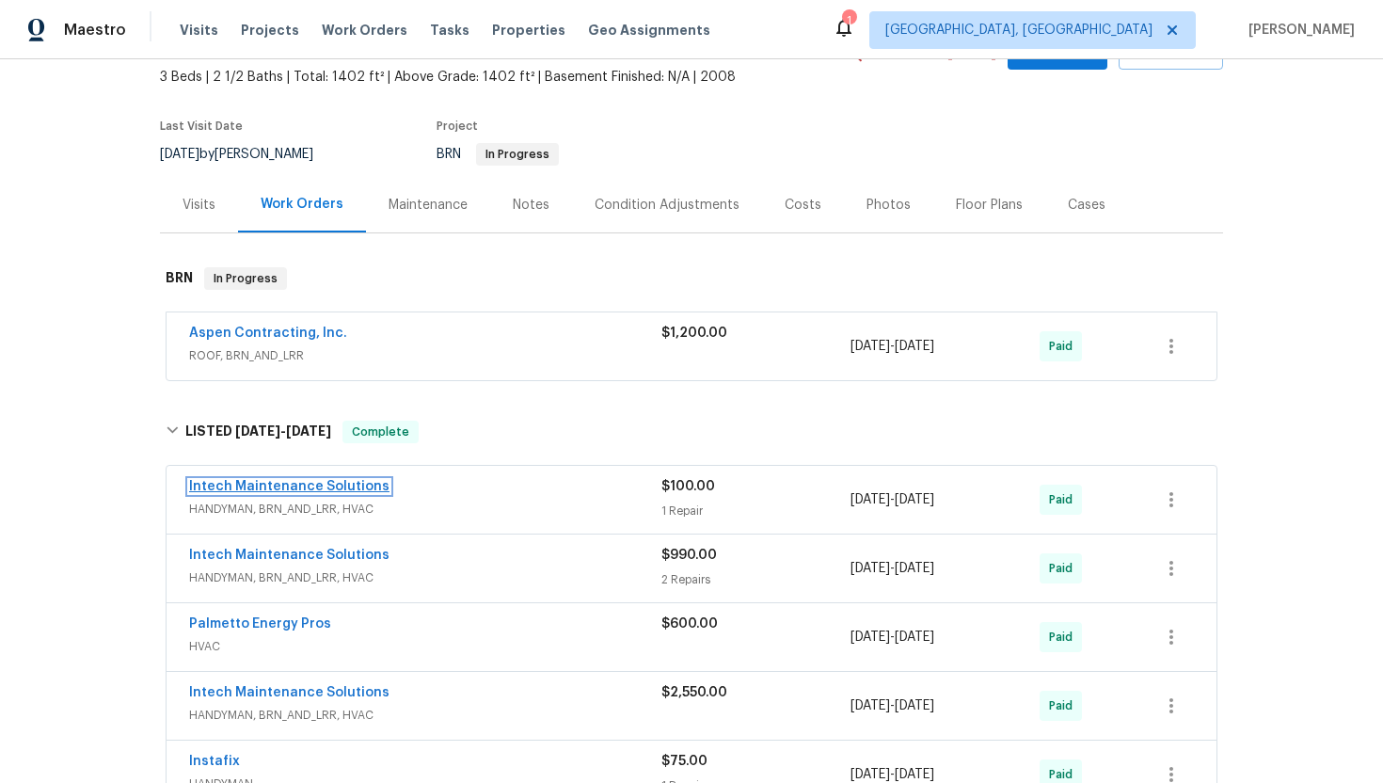
click at [250, 484] on link "Intech Maintenance Solutions" at bounding box center [289, 486] width 200 height 13
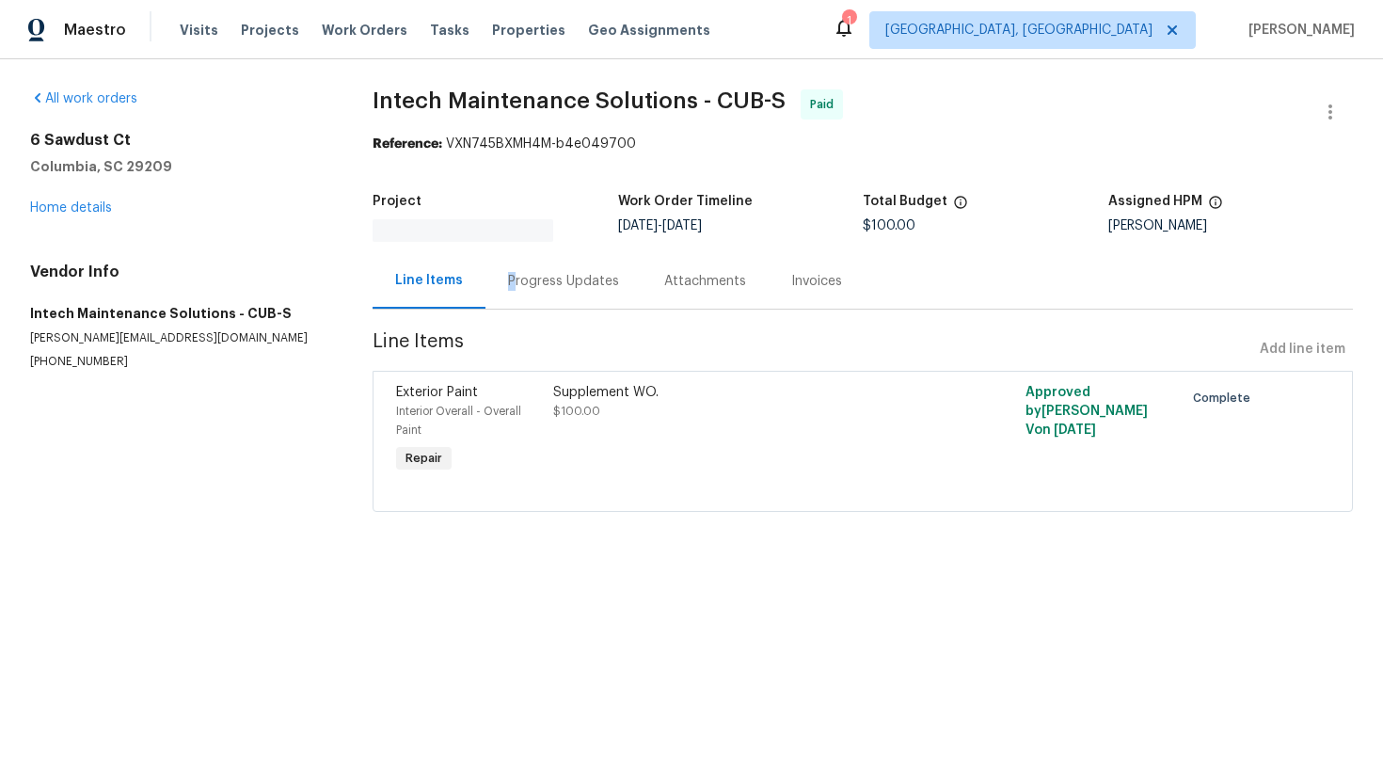
click at [508, 282] on div "Progress Updates" at bounding box center [563, 280] width 156 height 55
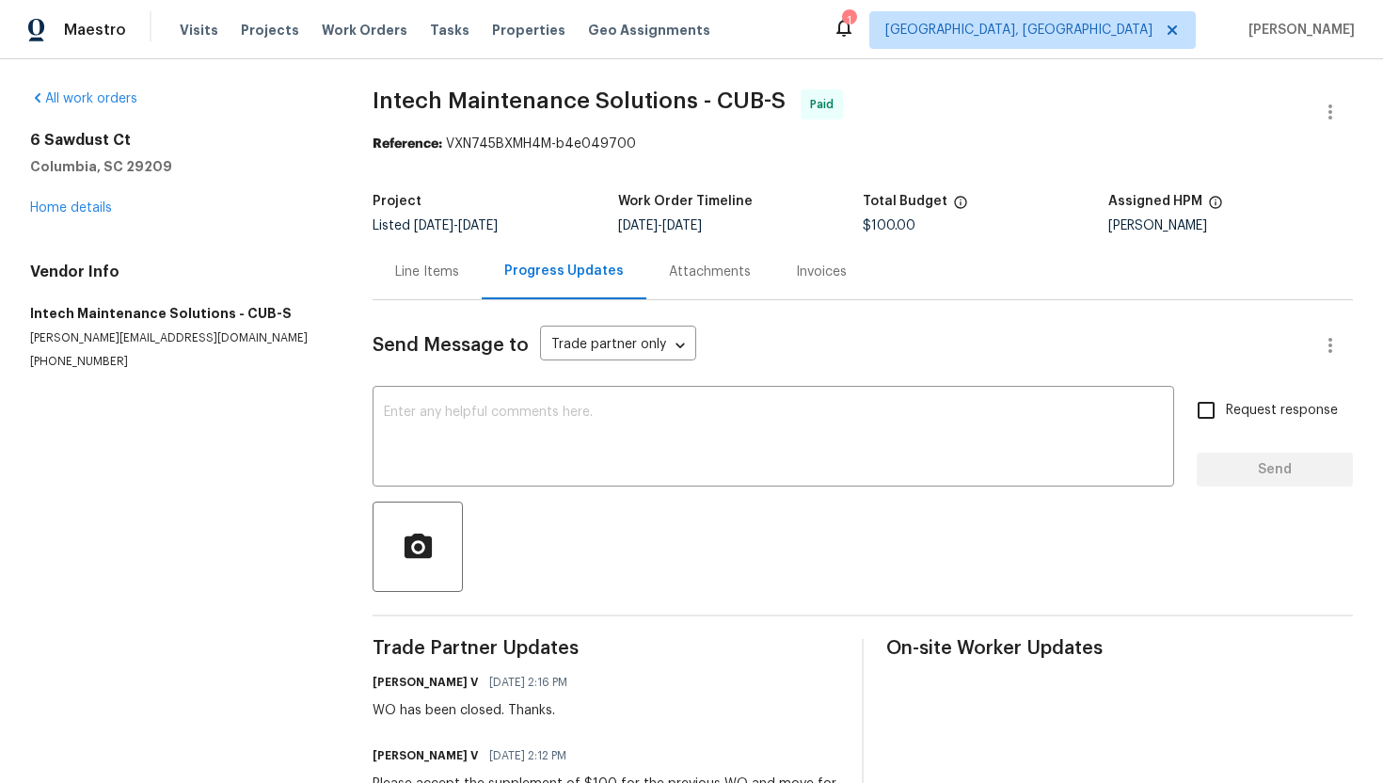
click at [403, 287] on div "Line Items" at bounding box center [426, 271] width 109 height 55
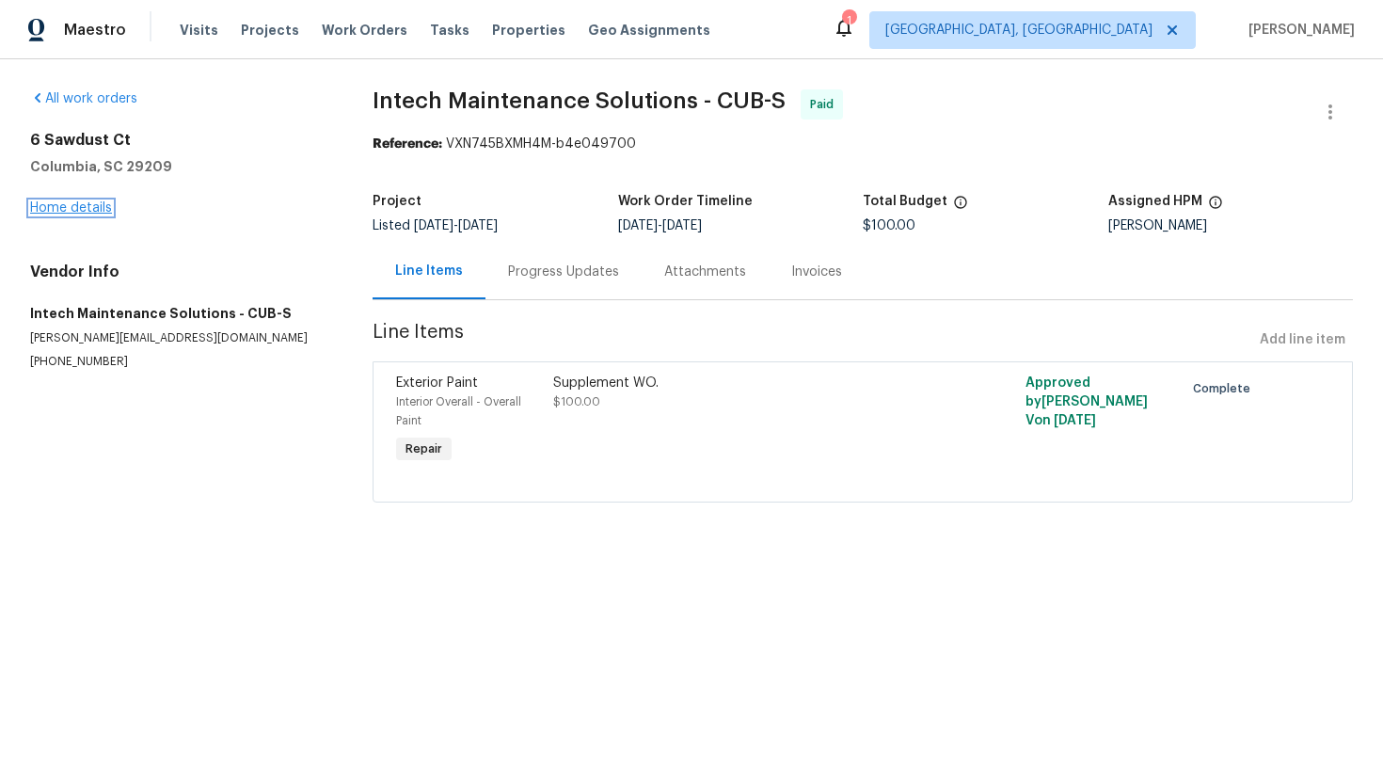
click at [70, 204] on link "Home details" at bounding box center [71, 207] width 82 height 13
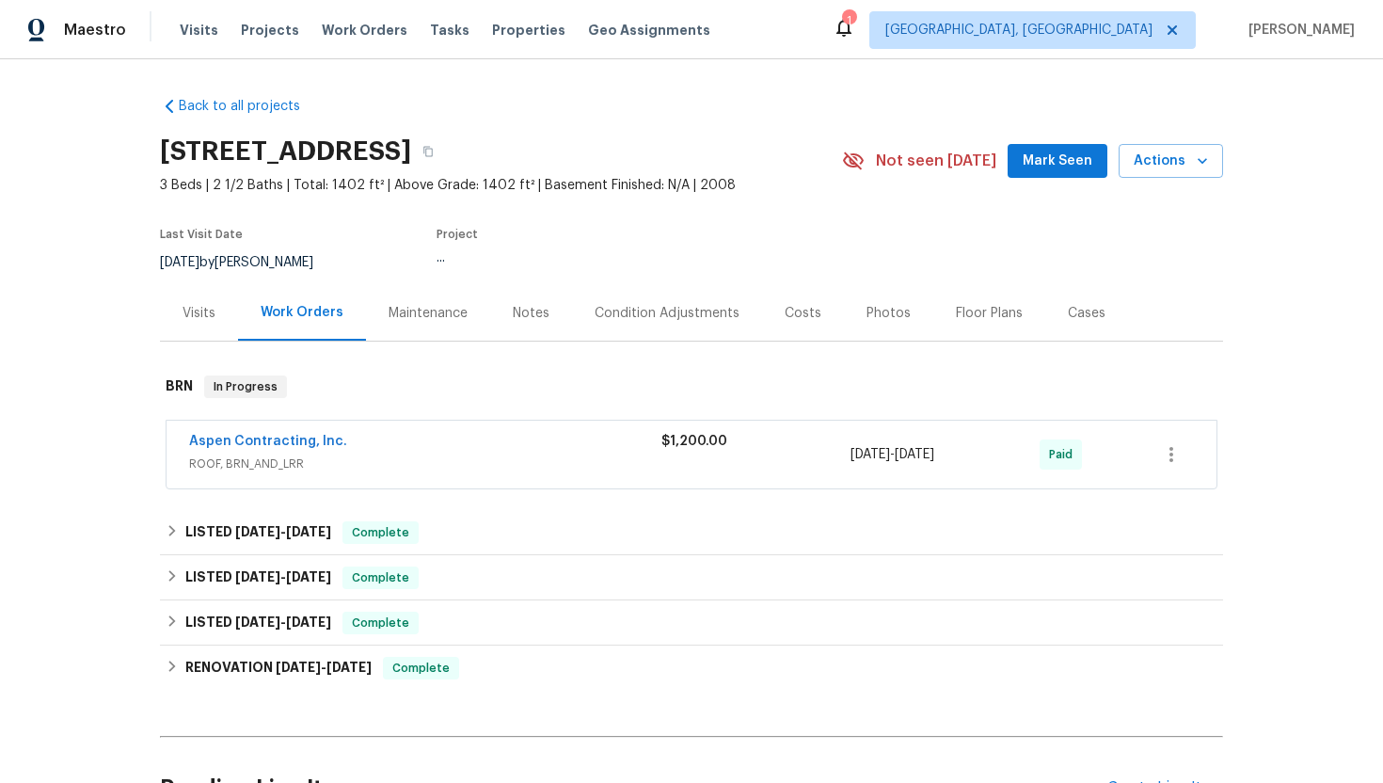
scroll to position [154, 0]
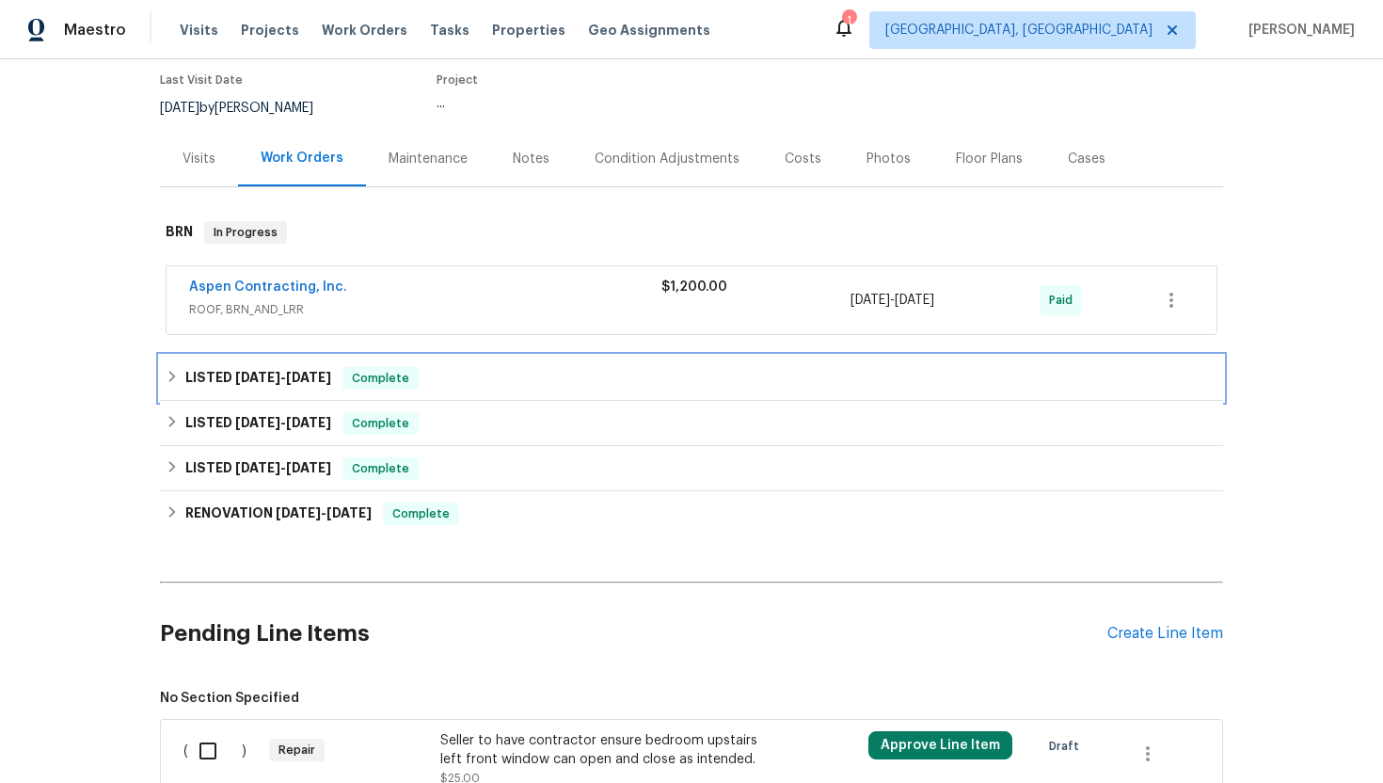
click at [224, 383] on h6 "LISTED 7/14/25 - 8/14/25" at bounding box center [258, 378] width 146 height 23
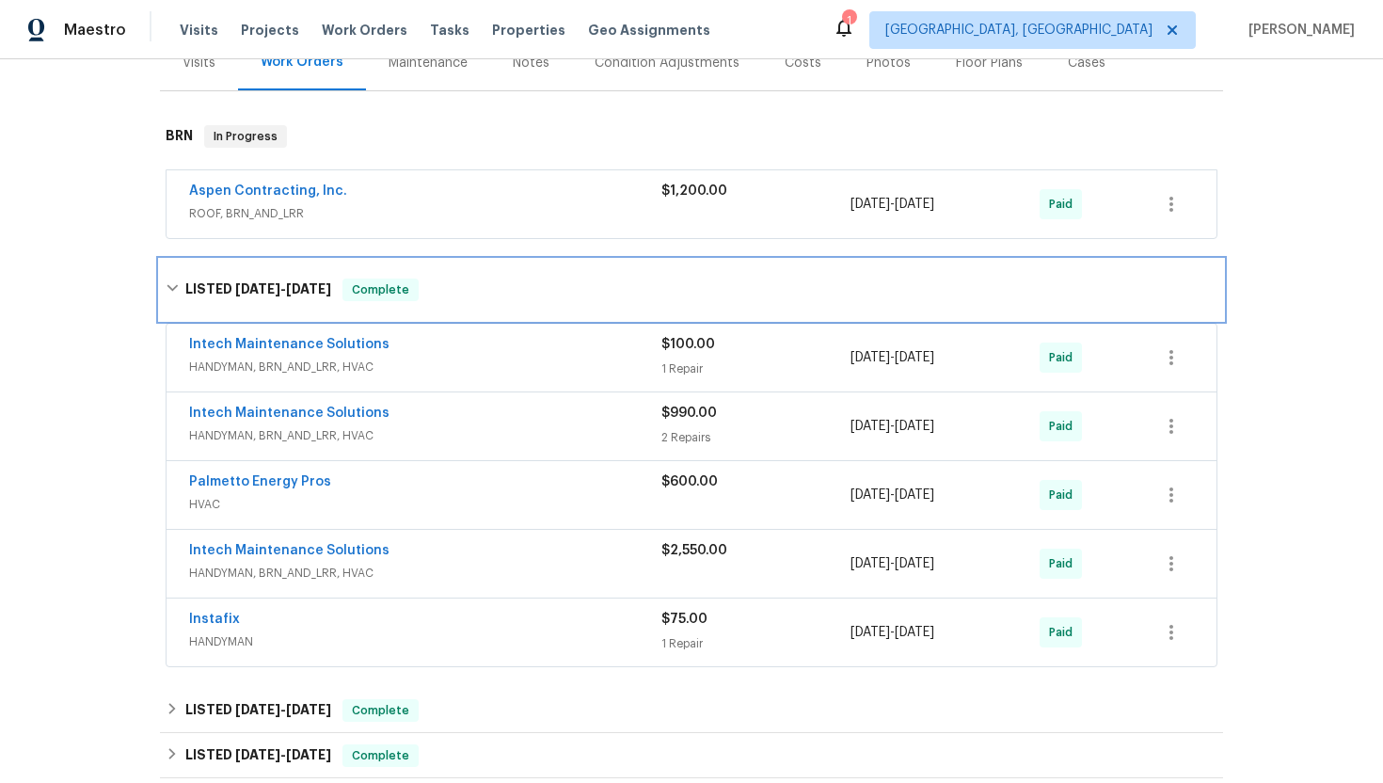
scroll to position [269, 0]
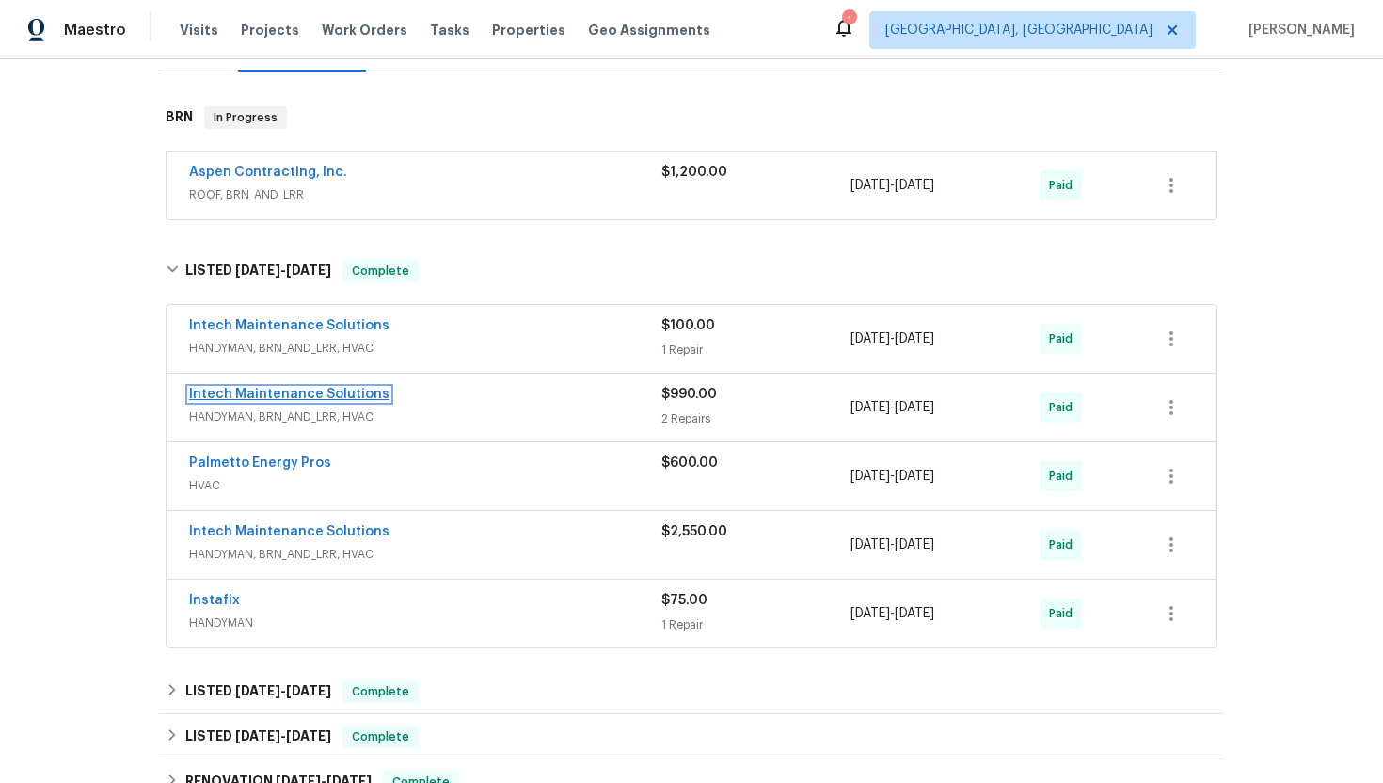
click at [287, 397] on link "Intech Maintenance Solutions" at bounding box center [289, 393] width 200 height 13
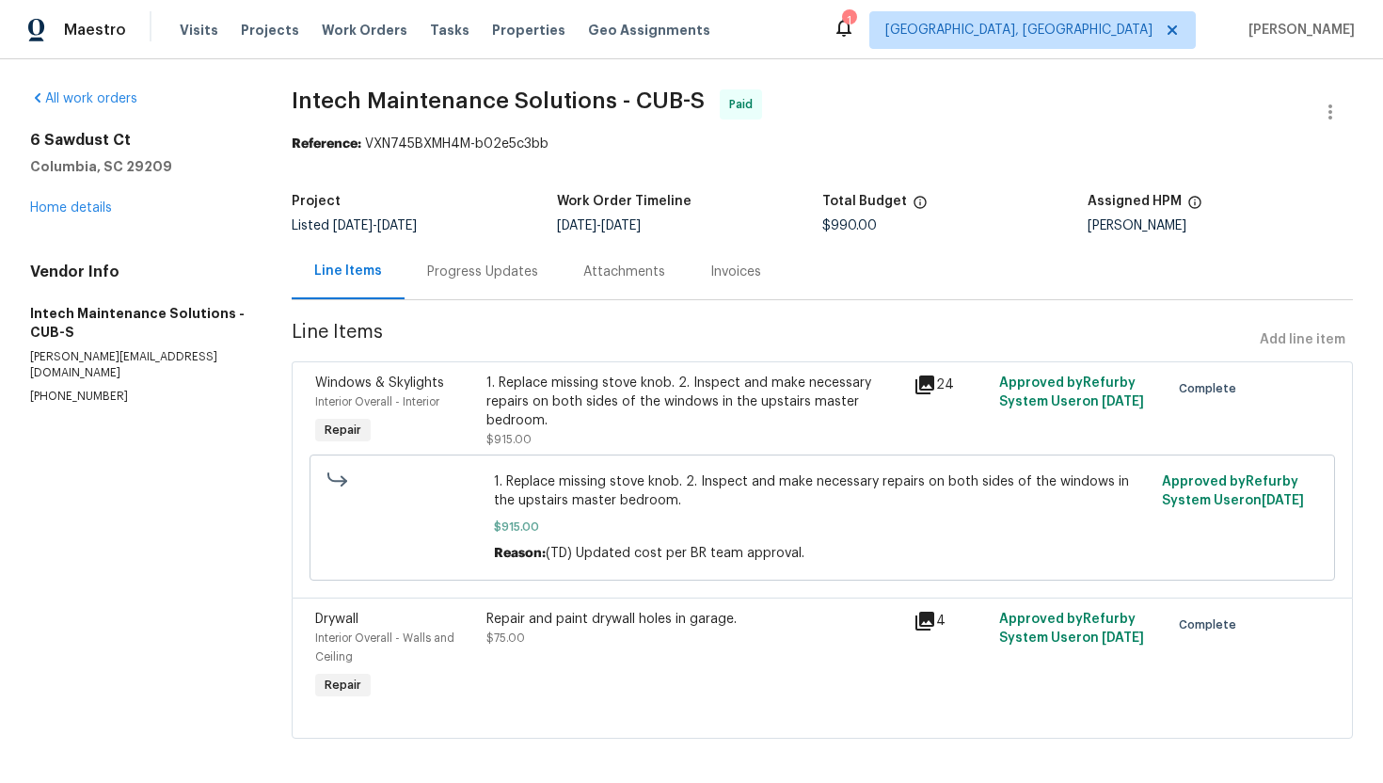
click at [499, 278] on div "Progress Updates" at bounding box center [482, 271] width 111 height 19
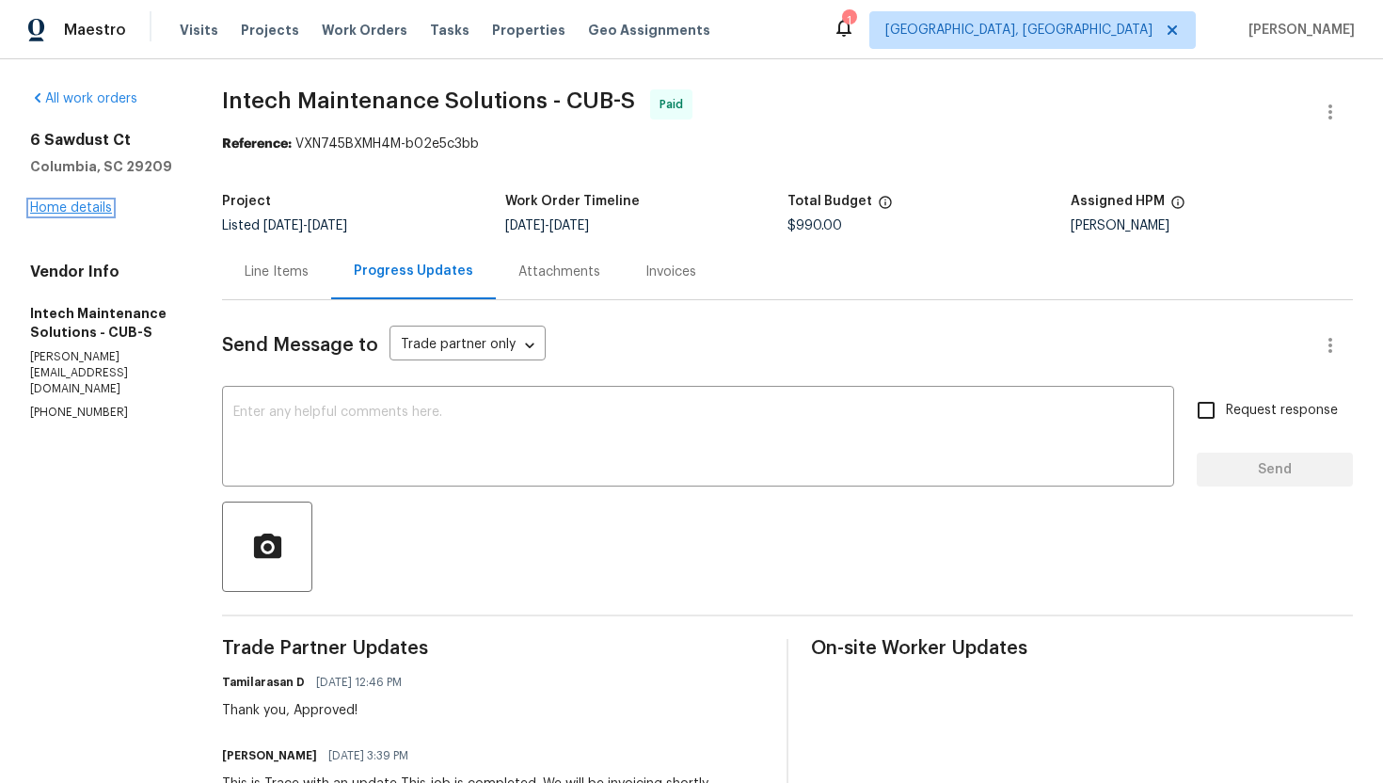
click at [87, 202] on link "Home details" at bounding box center [71, 207] width 82 height 13
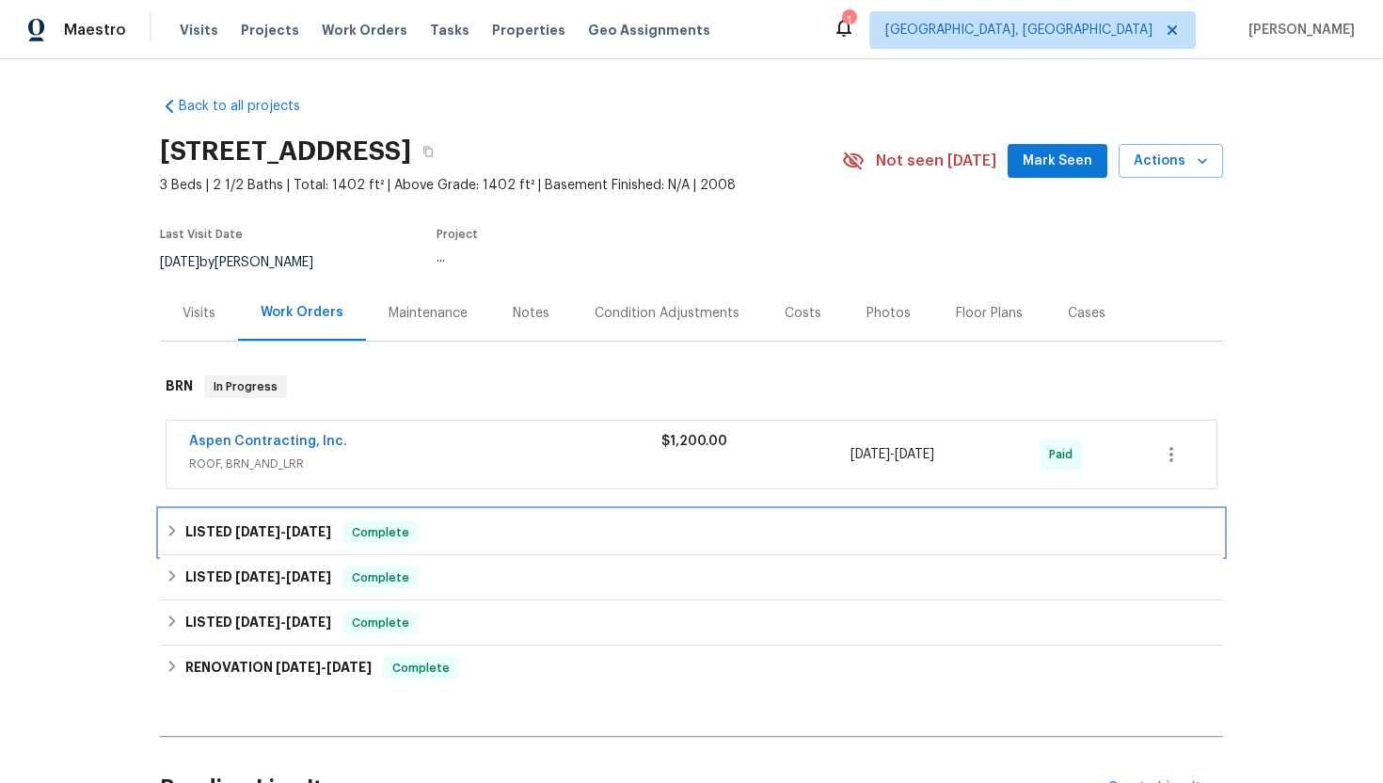
click at [211, 541] on h6 "LISTED 7/14/25 - 8/14/25" at bounding box center [258, 532] width 146 height 23
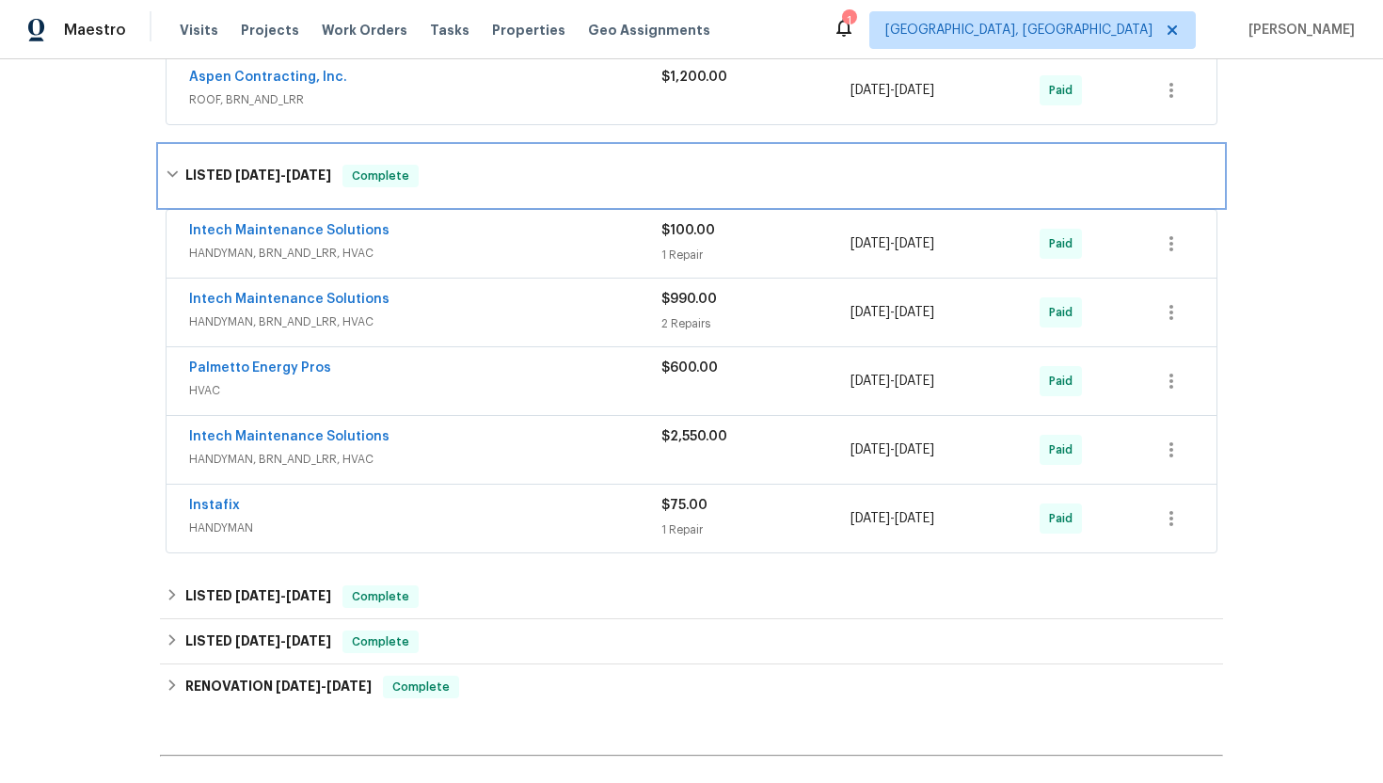
scroll to position [370, 0]
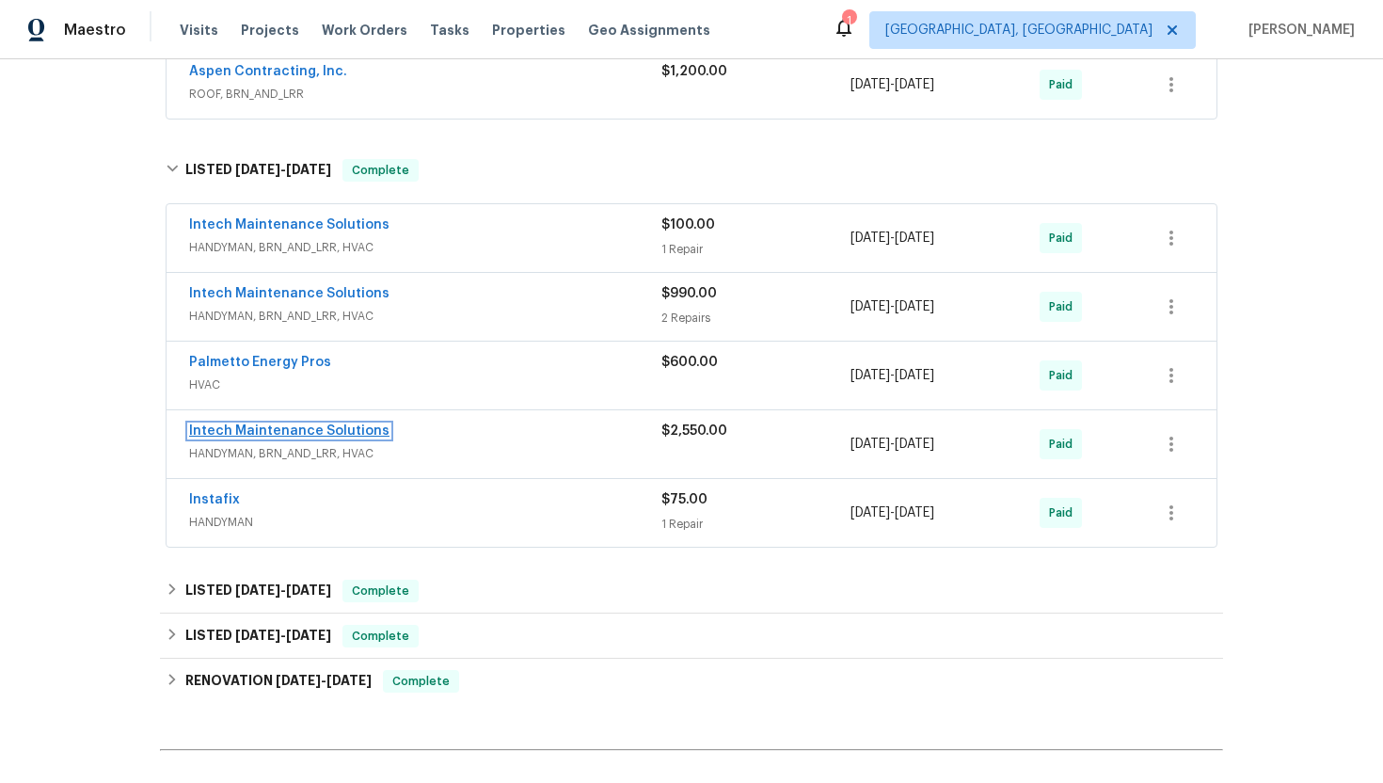
click at [247, 431] on link "Intech Maintenance Solutions" at bounding box center [289, 430] width 200 height 13
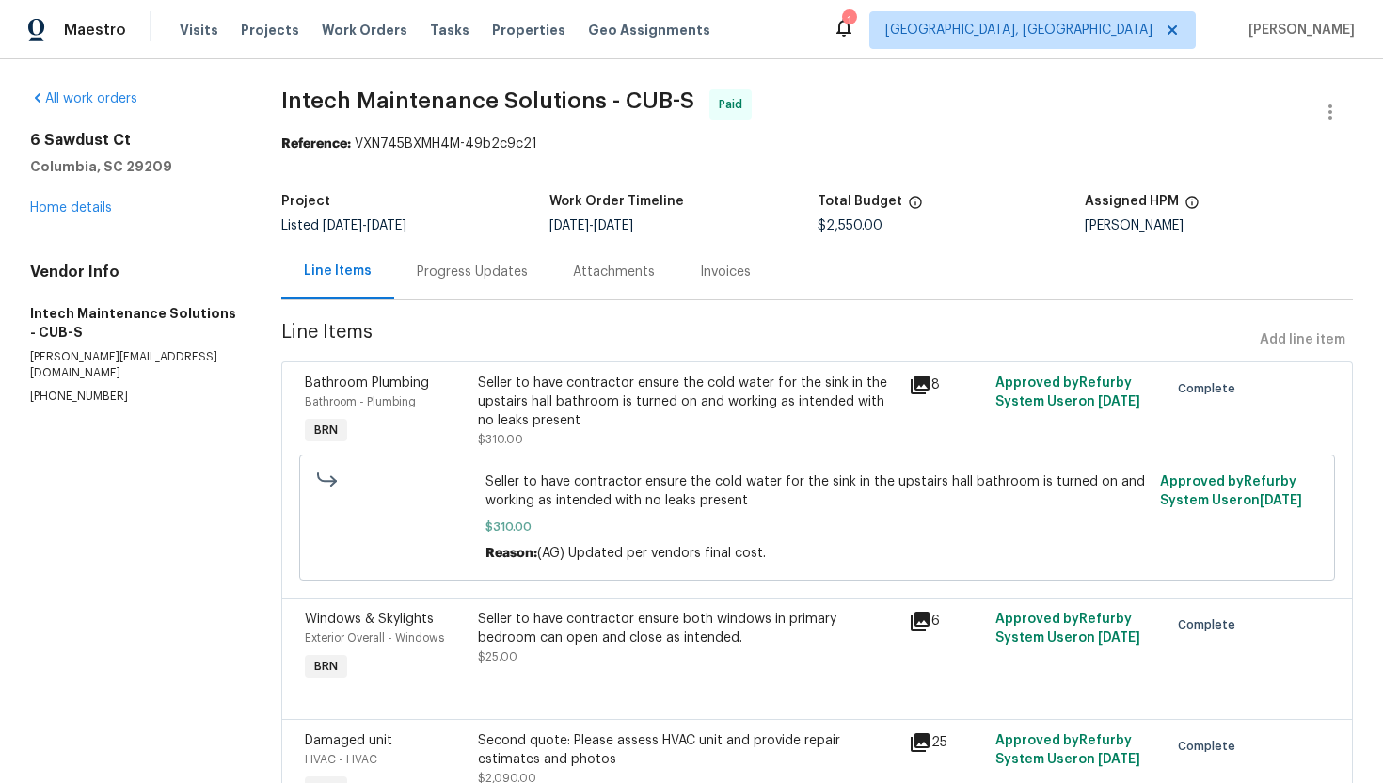
click at [499, 277] on div "Progress Updates" at bounding box center [472, 271] width 111 height 19
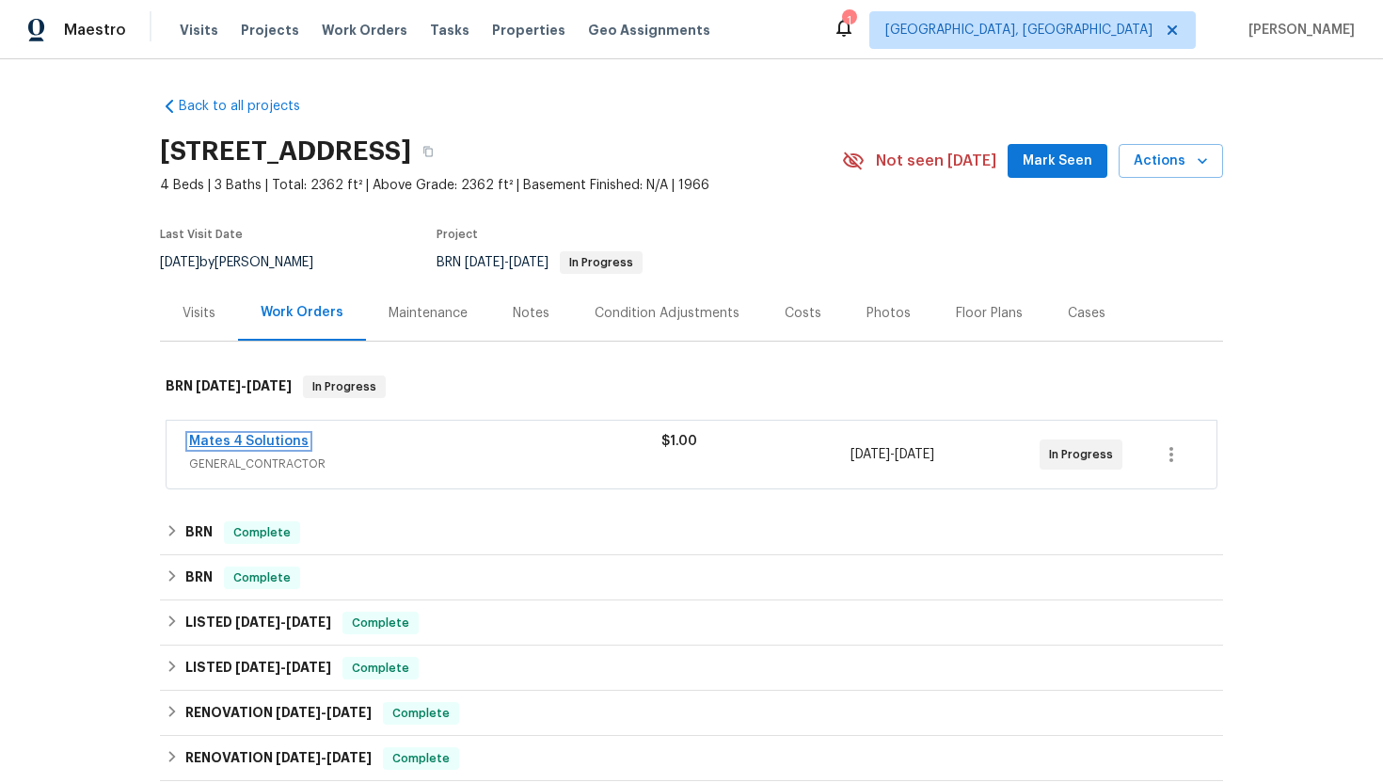
click at [279, 446] on link "Mates 4 Solutions" at bounding box center [248, 441] width 119 height 13
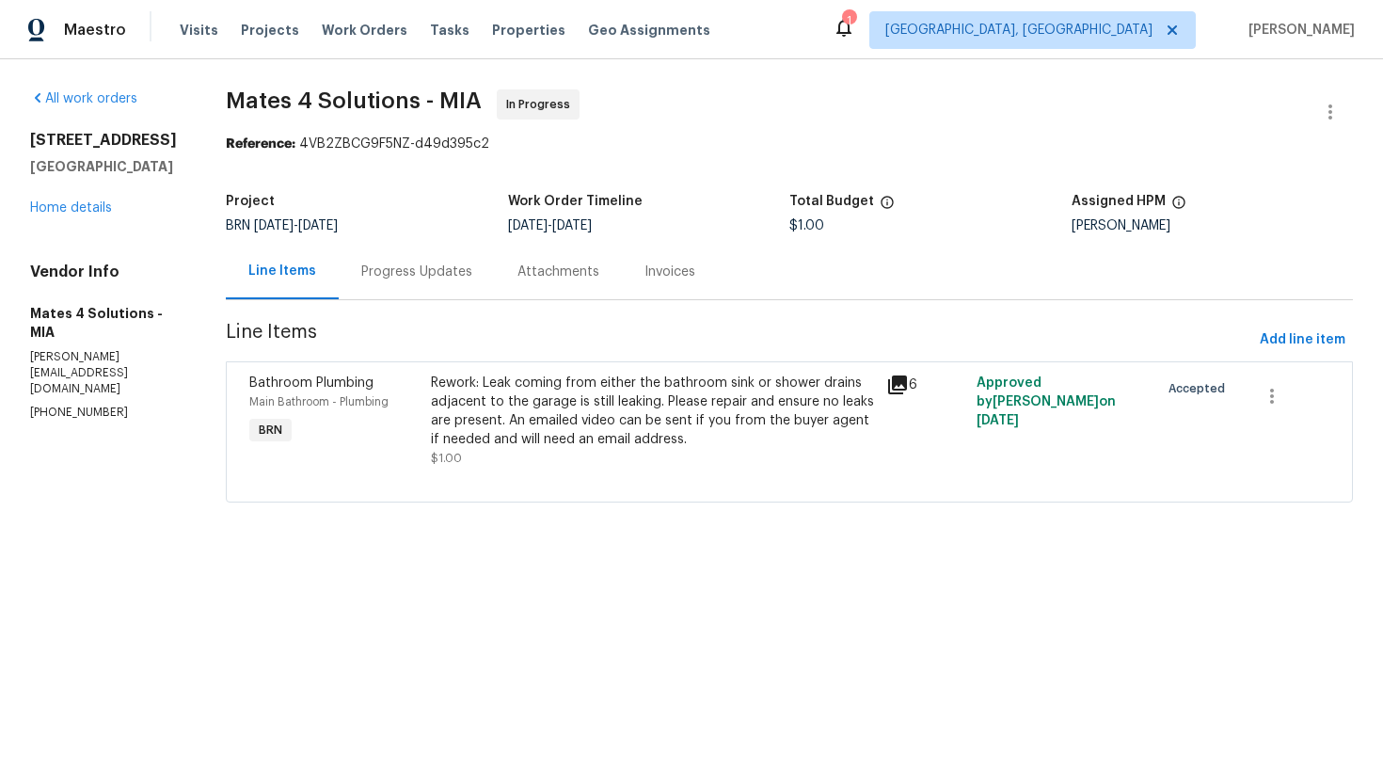
click at [465, 292] on div "Progress Updates" at bounding box center [417, 271] width 156 height 55
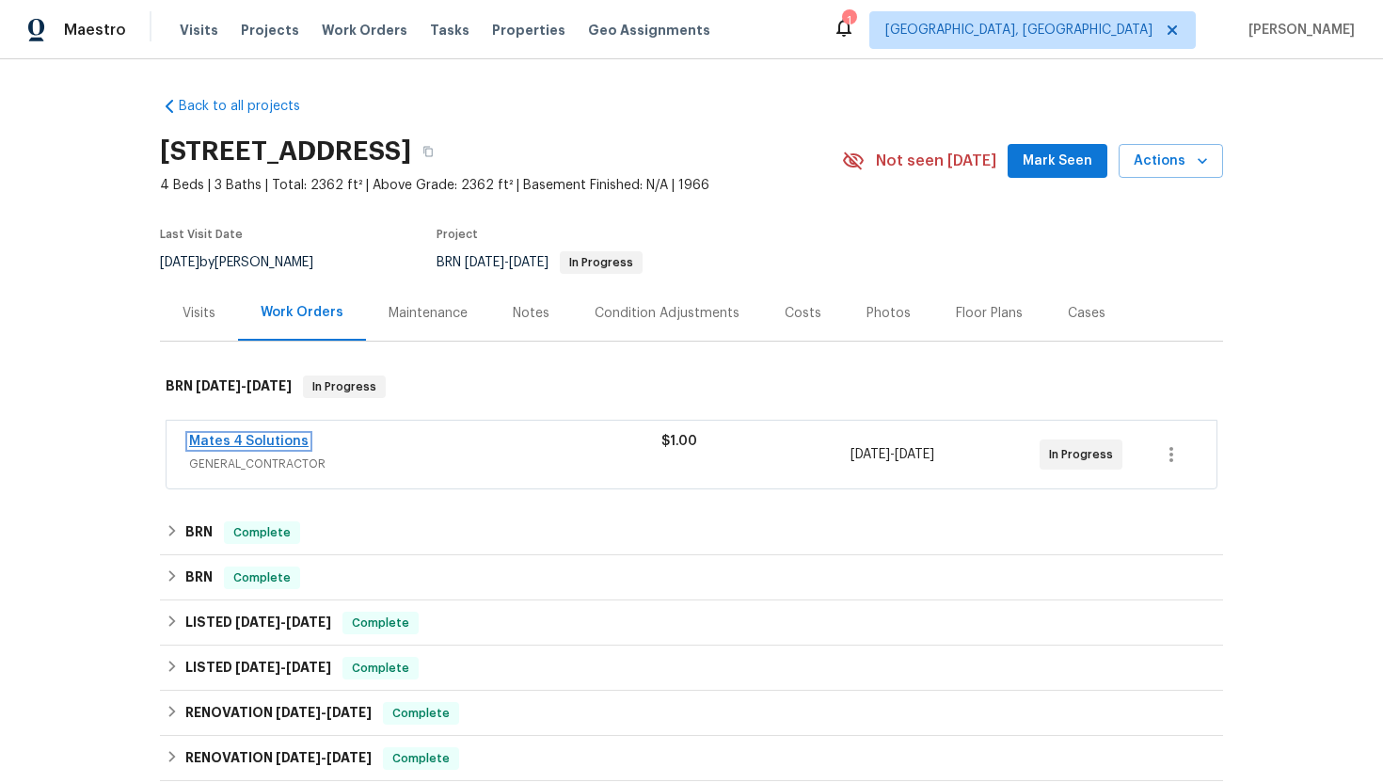
click at [289, 440] on link "Mates 4 Solutions" at bounding box center [248, 441] width 119 height 13
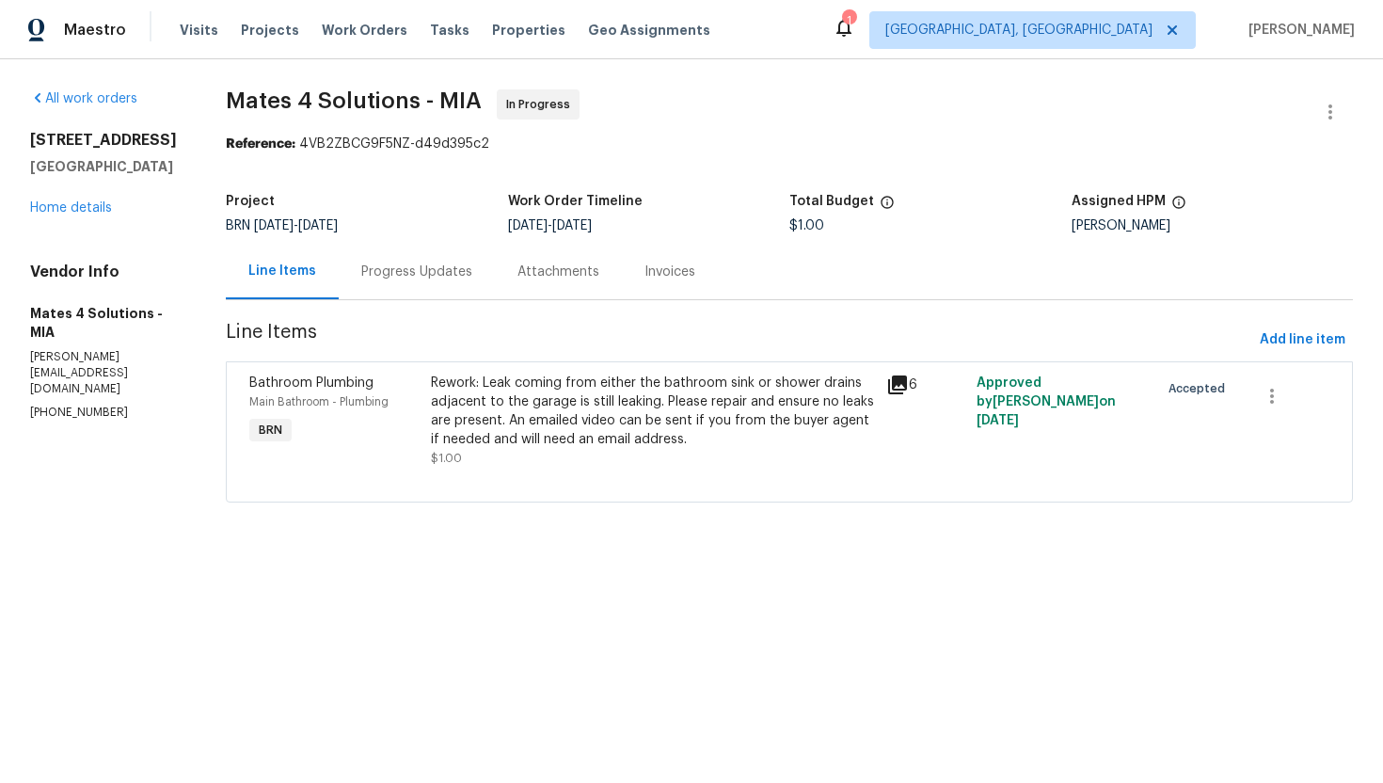
click at [426, 276] on div "Progress Updates" at bounding box center [416, 271] width 111 height 19
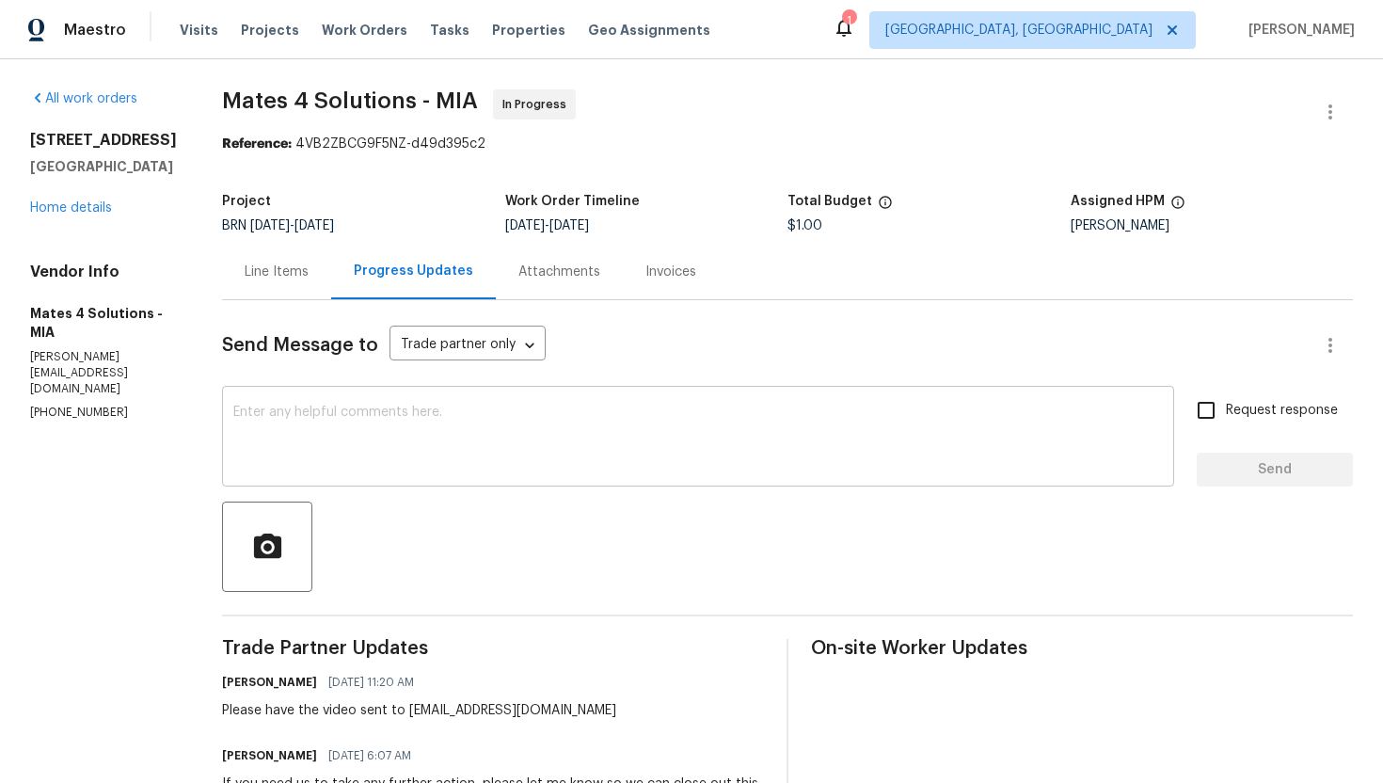
click at [483, 446] on textarea at bounding box center [697, 438] width 929 height 66
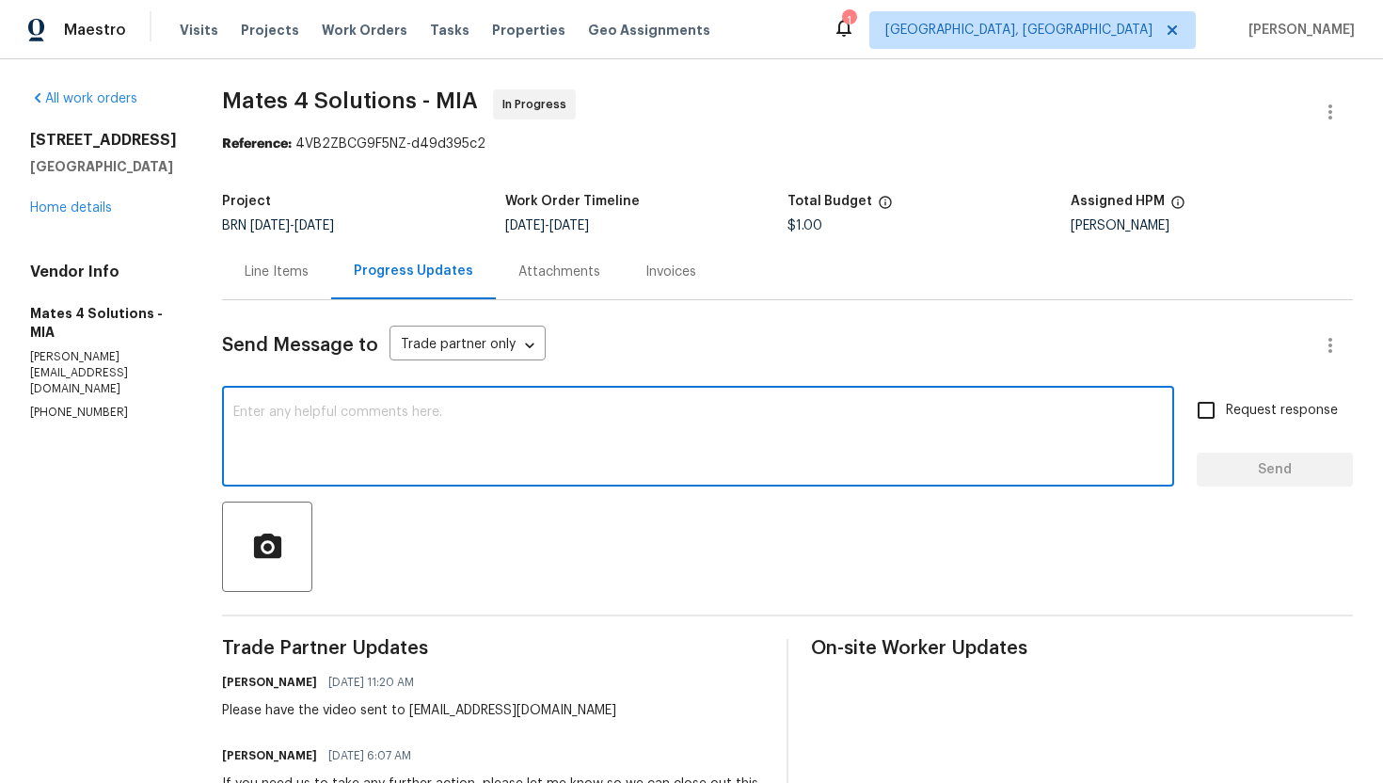
paste textarea "the puddle that develops in the garage when the water runs are the testing the …"
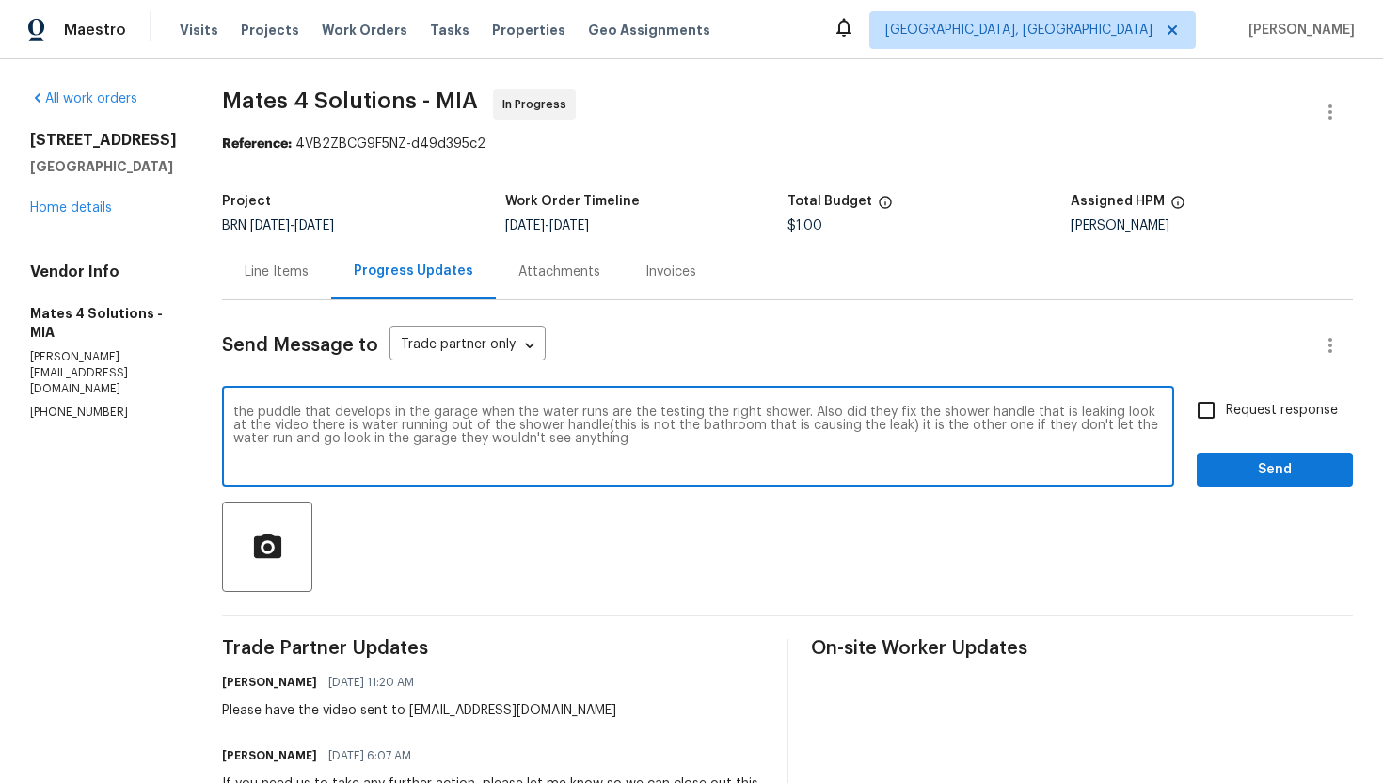
click at [255, 413] on textarea "the puddle that develops in the garage when the water runs are the testing the …" at bounding box center [697, 438] width 929 height 66
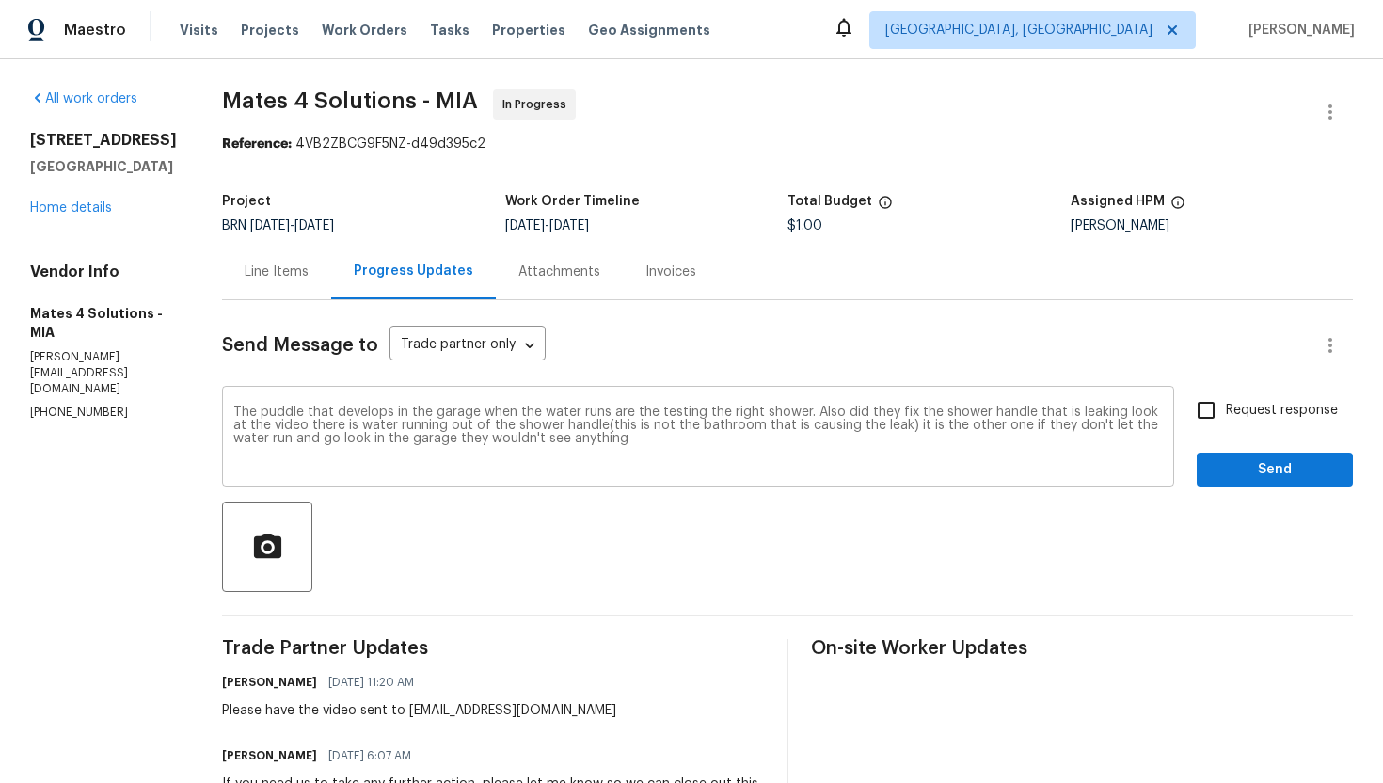
drag, startPoint x: 246, startPoint y: 406, endPoint x: 539, endPoint y: 458, distance: 297.0
click at [539, 458] on div "The puddle that develops in the garage when the water runs are the testing the …" at bounding box center [698, 438] width 952 height 96
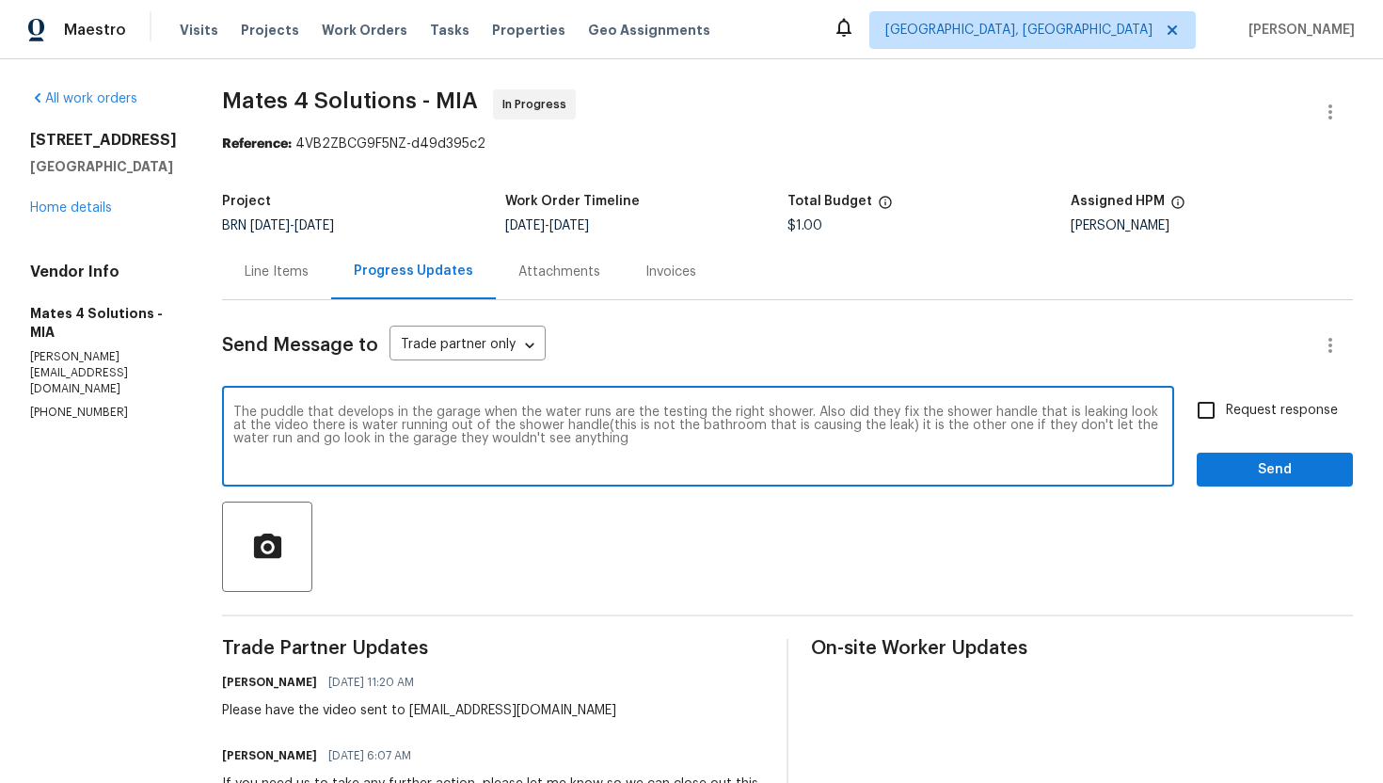
drag, startPoint x: 649, startPoint y: 430, endPoint x: 602, endPoint y: 443, distance: 48.8
click at [601, 443] on textarea "The puddle that develops in the garage when the water runs are the testing the …" at bounding box center [697, 438] width 929 height 66
click at [656, 445] on textarea "The puddle that develops in the garage when the water runs are the testing the …" at bounding box center [697, 438] width 929 height 66
drag, startPoint x: 656, startPoint y: 443, endPoint x: 243, endPoint y: 410, distance: 415.1
click at [243, 410] on div "The puddle that develops in the garage when the water runs are the testing the …" at bounding box center [698, 438] width 952 height 96
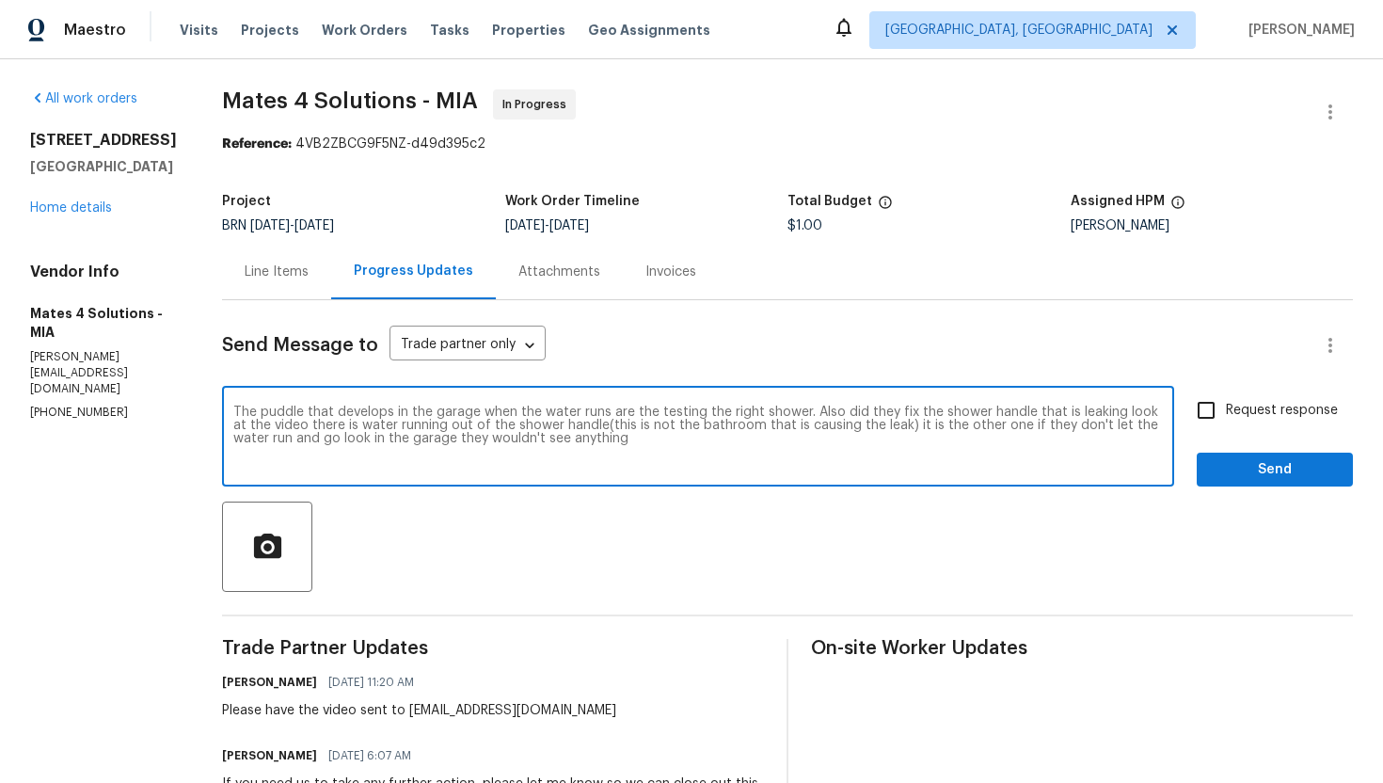
paste textarea "forms in the garage confirms that the correct shower is being tested when the w…"
click at [250, 409] on textarea "The puddle that forms in the garage confirms that the correct shower is being t…" at bounding box center [697, 438] width 929 height 66
click at [277, 415] on textarea "My gaent saysThe puddle that forms in the garage confirms that the correct show…" at bounding box center [697, 438] width 929 height 66
type textarea "My agent says The puddle that forms in the garage confirms that the correct sho…"
click at [1245, 410] on span "Request response" at bounding box center [1282, 411] width 112 height 20
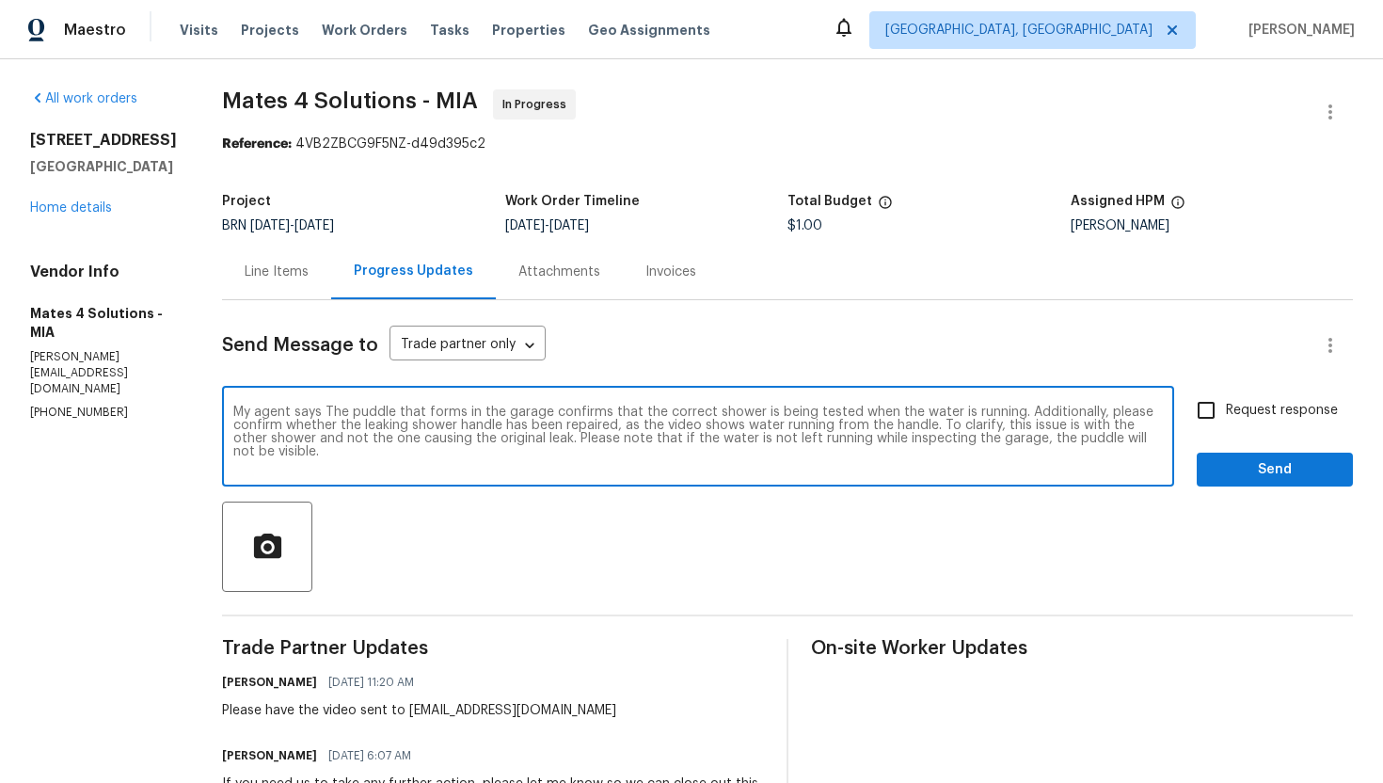
click at [1226, 410] on input "Request response" at bounding box center [1206, 410] width 40 height 40
checkbox input "true"
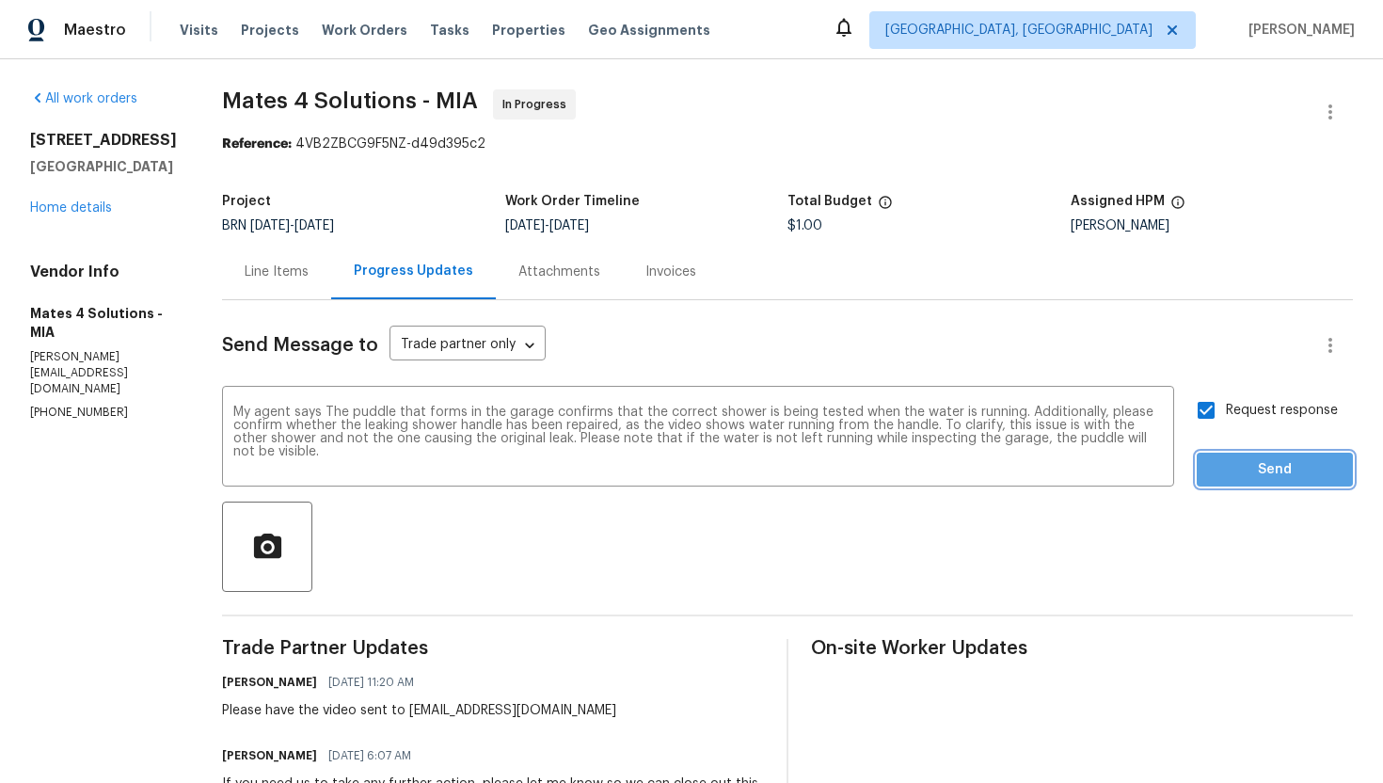
click at [1239, 454] on button "Send" at bounding box center [1274, 469] width 156 height 35
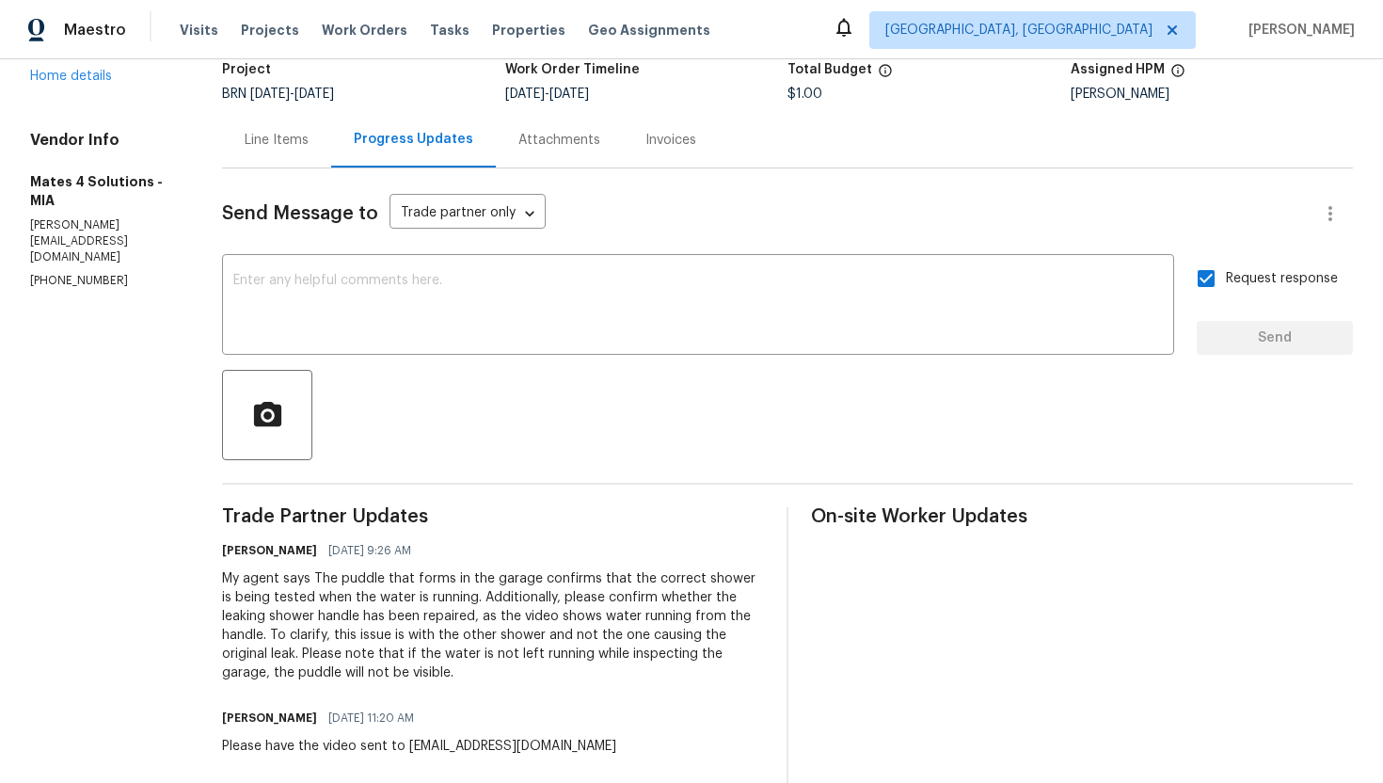
scroll to position [198, 0]
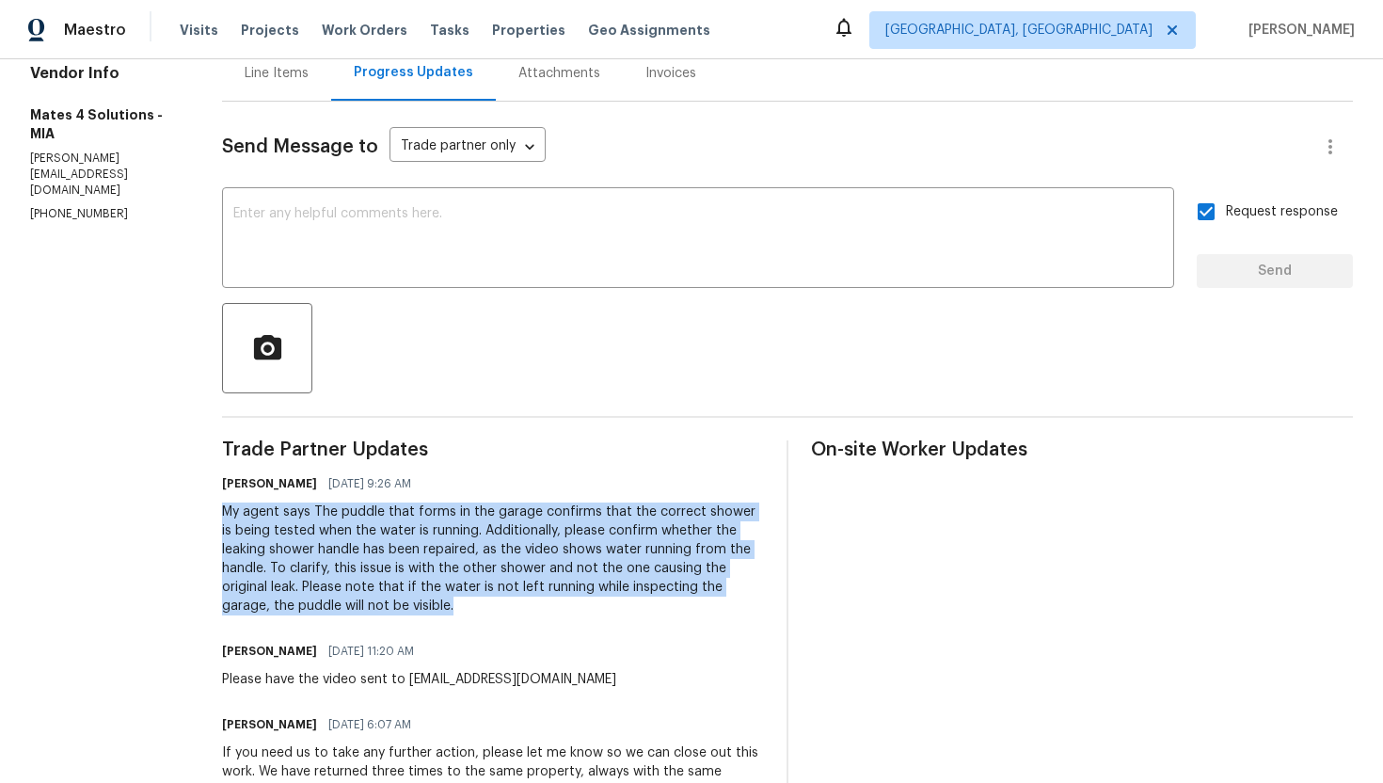
drag, startPoint x: 243, startPoint y: 513, endPoint x: 494, endPoint y: 616, distance: 271.6
copy div "My agent says The puddle that forms in the garage confirms that the correct sho…"
